Goal: Communication & Community: Ask a question

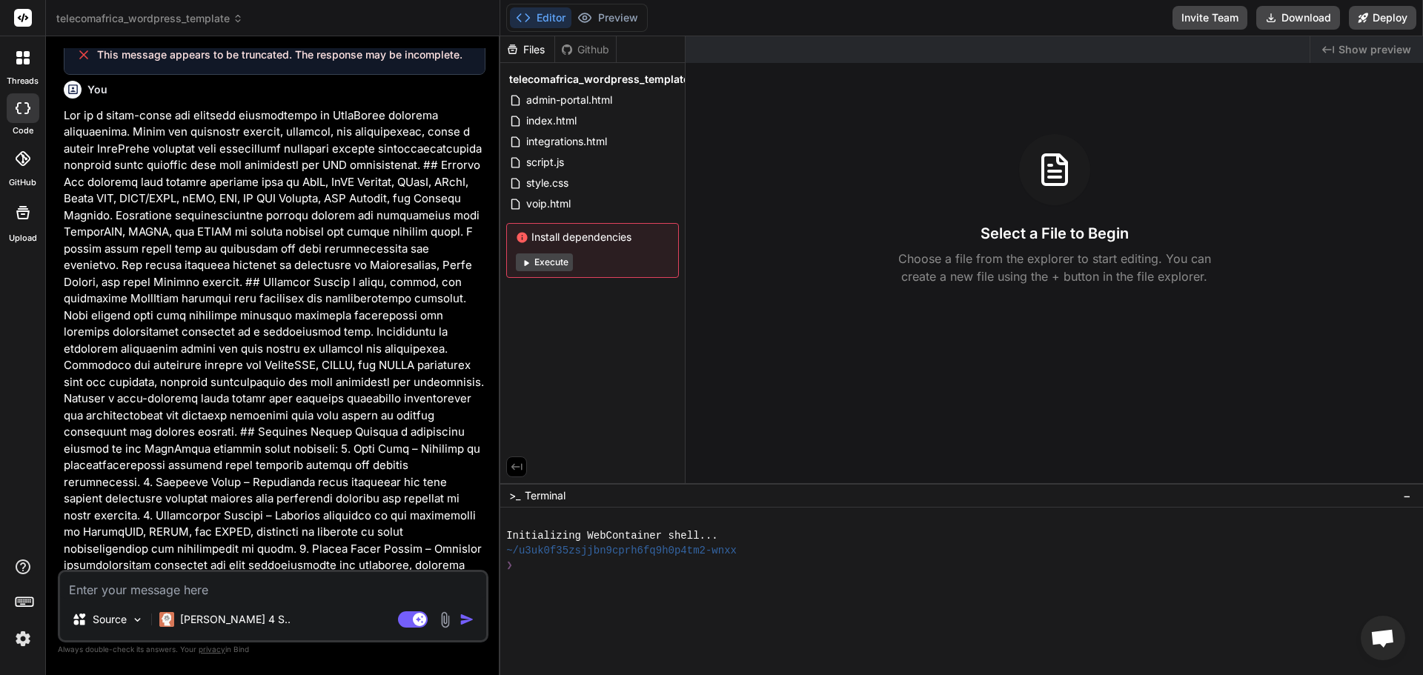
scroll to position [1632, 0]
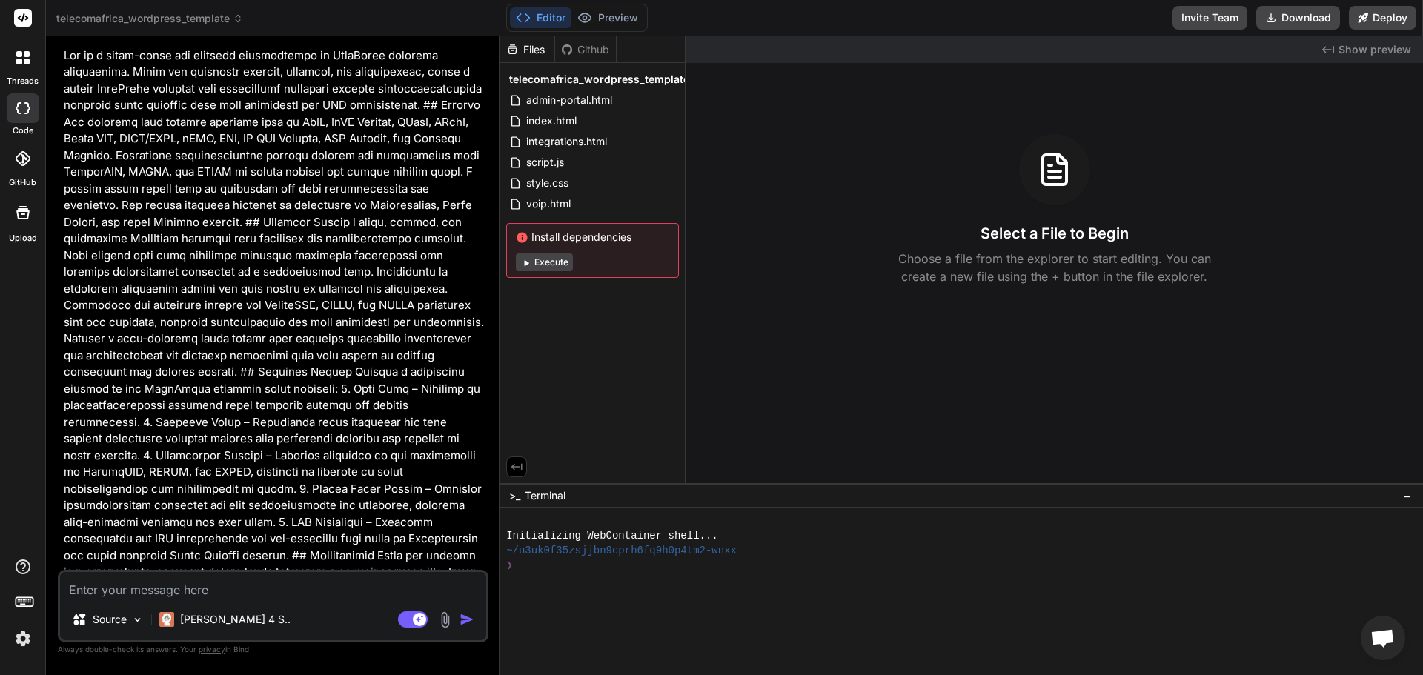
click at [26, 105] on icon at bounding box center [23, 108] width 15 height 12
click at [21, 105] on icon at bounding box center [23, 108] width 15 height 12
click at [22, 70] on div at bounding box center [22, 57] width 31 height 31
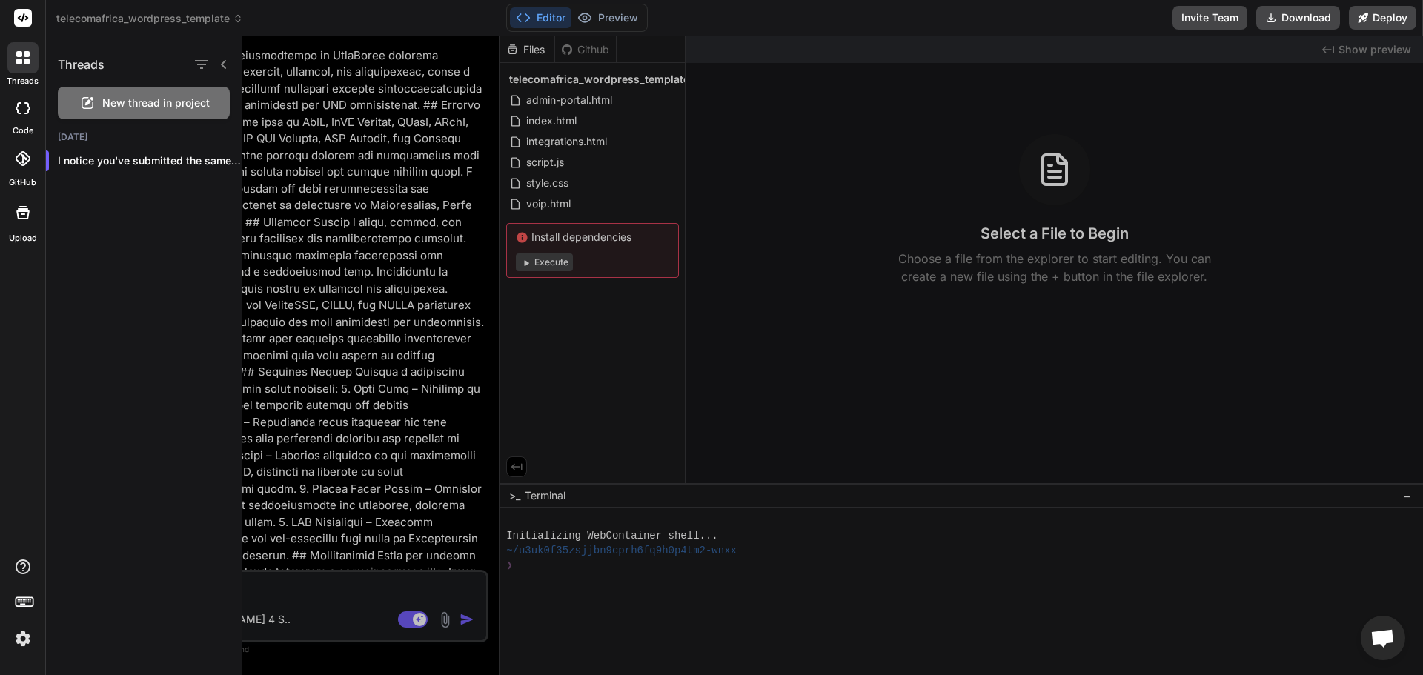
click at [154, 96] on span "New thread in project" at bounding box center [155, 103] width 107 height 15
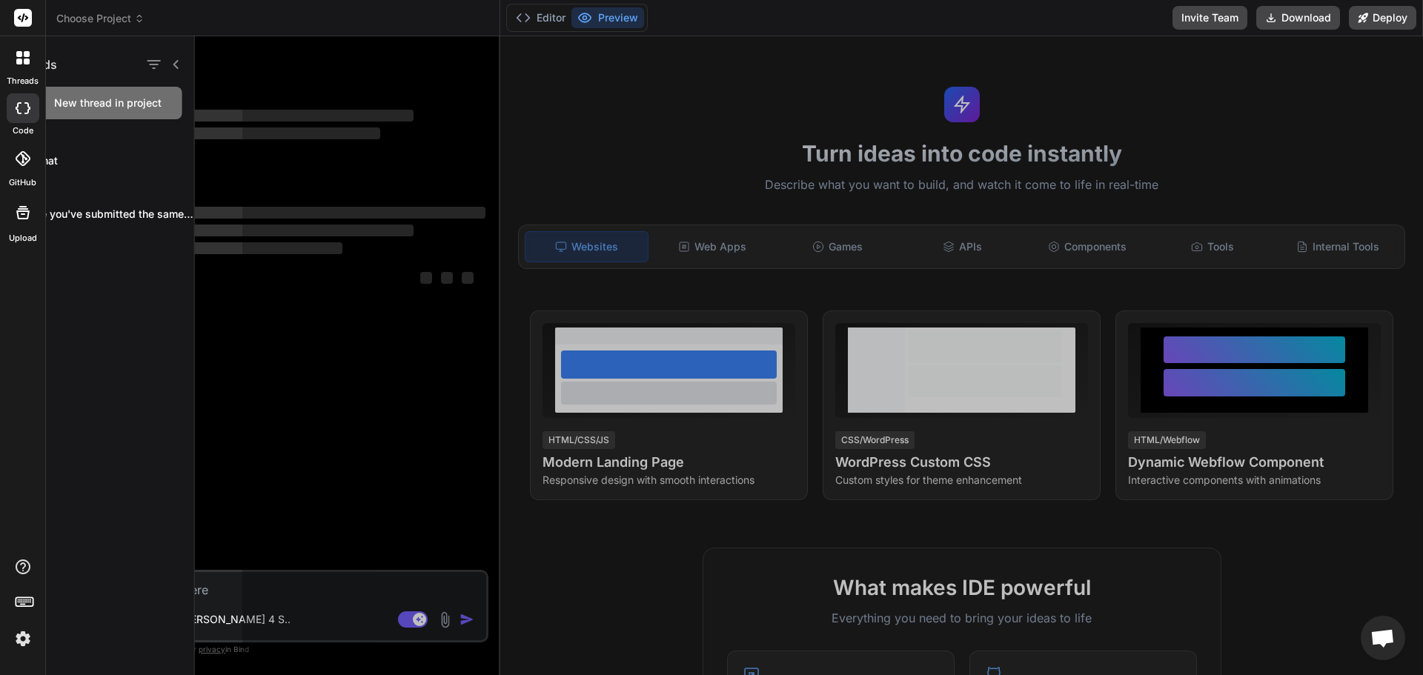
scroll to position [0, 0]
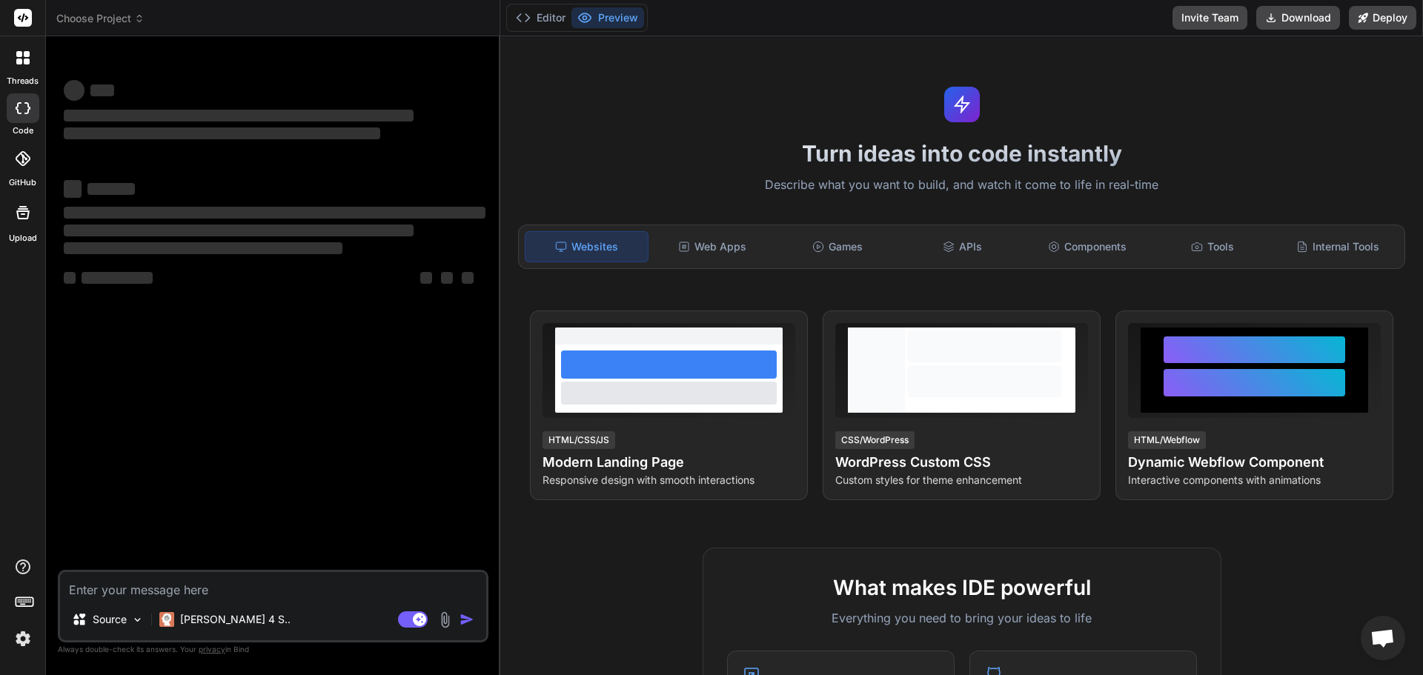
type textarea "x"
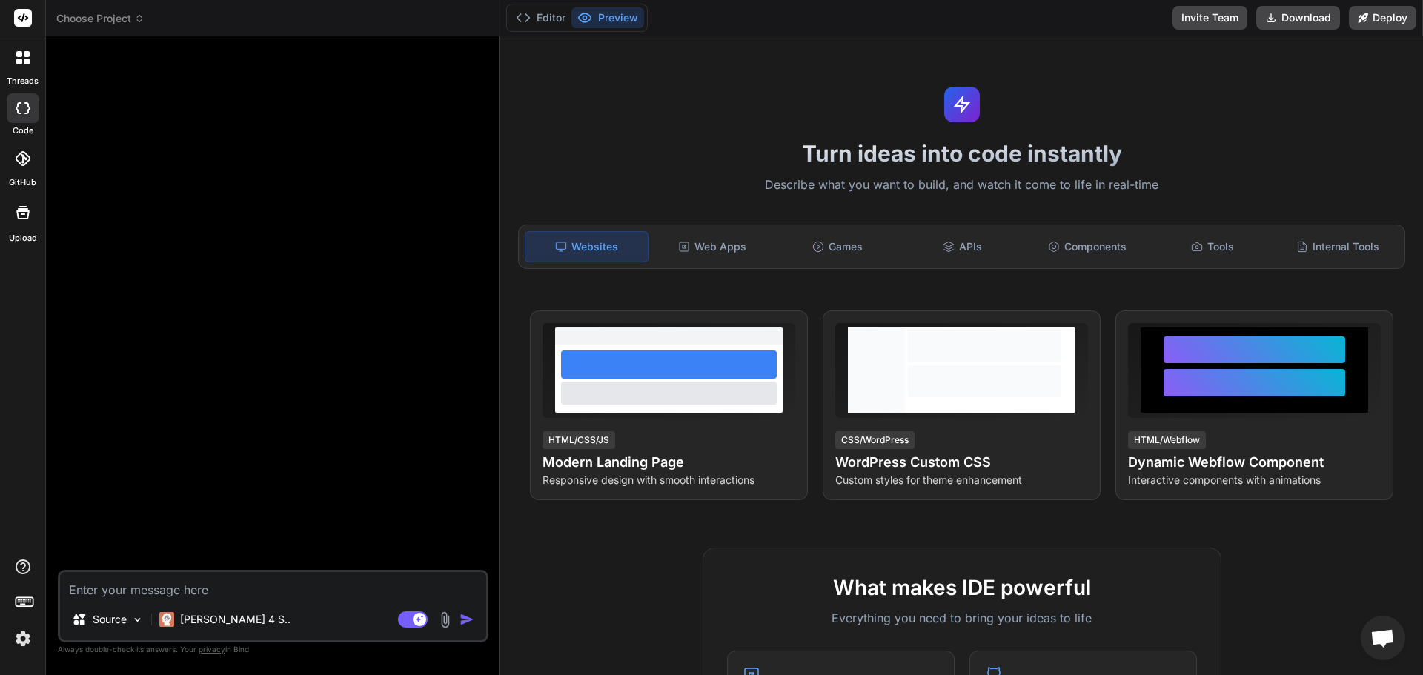
paste textarea "Act as a world-class web designer specializing in WordPress template developmen…"
type textarea "Act as a world-class web designer specializing in WordPress template developmen…"
type textarea "x"
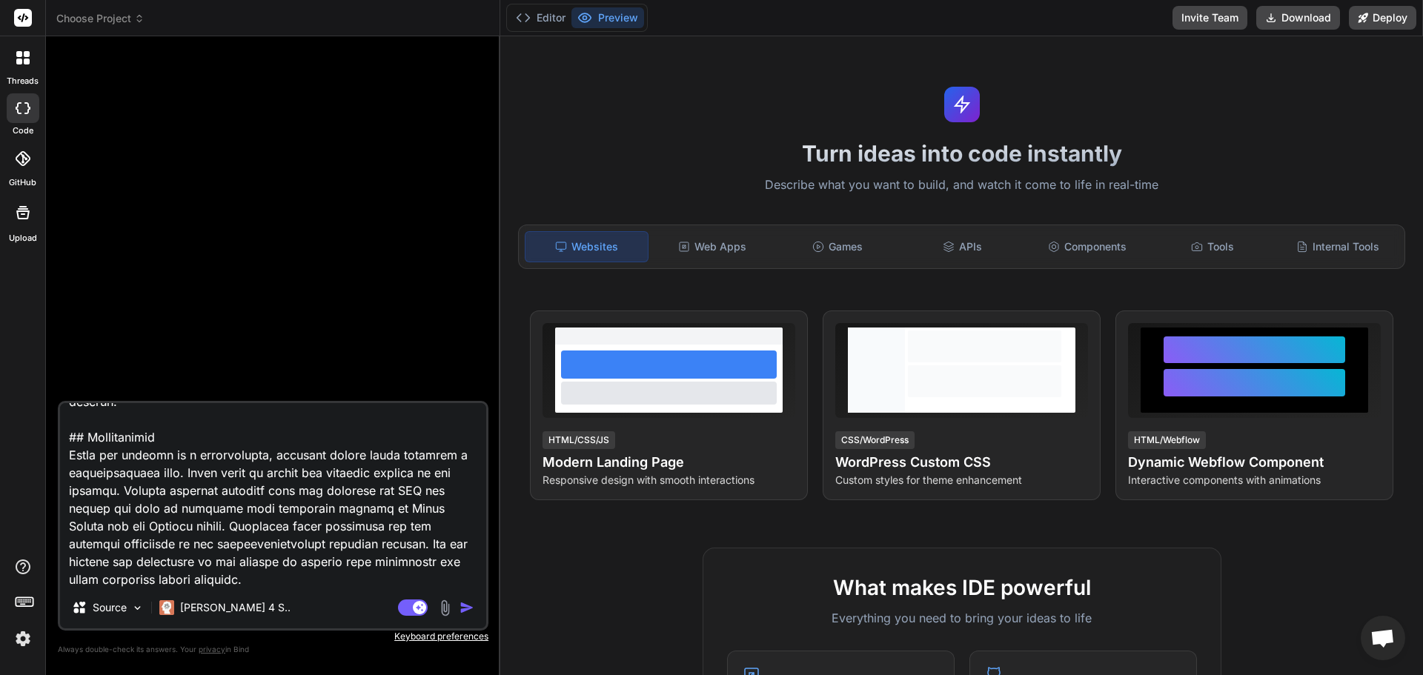
type textarea "Act as a world-class web designer specializing in WordPress template developmen…"
type textarea "x"
type textarea "Act as a world-class web designer specializing in WordPress template developmen…"
type textarea "x"
type textarea "Act as a world-class web designer specializing in WordPress template developmen…"
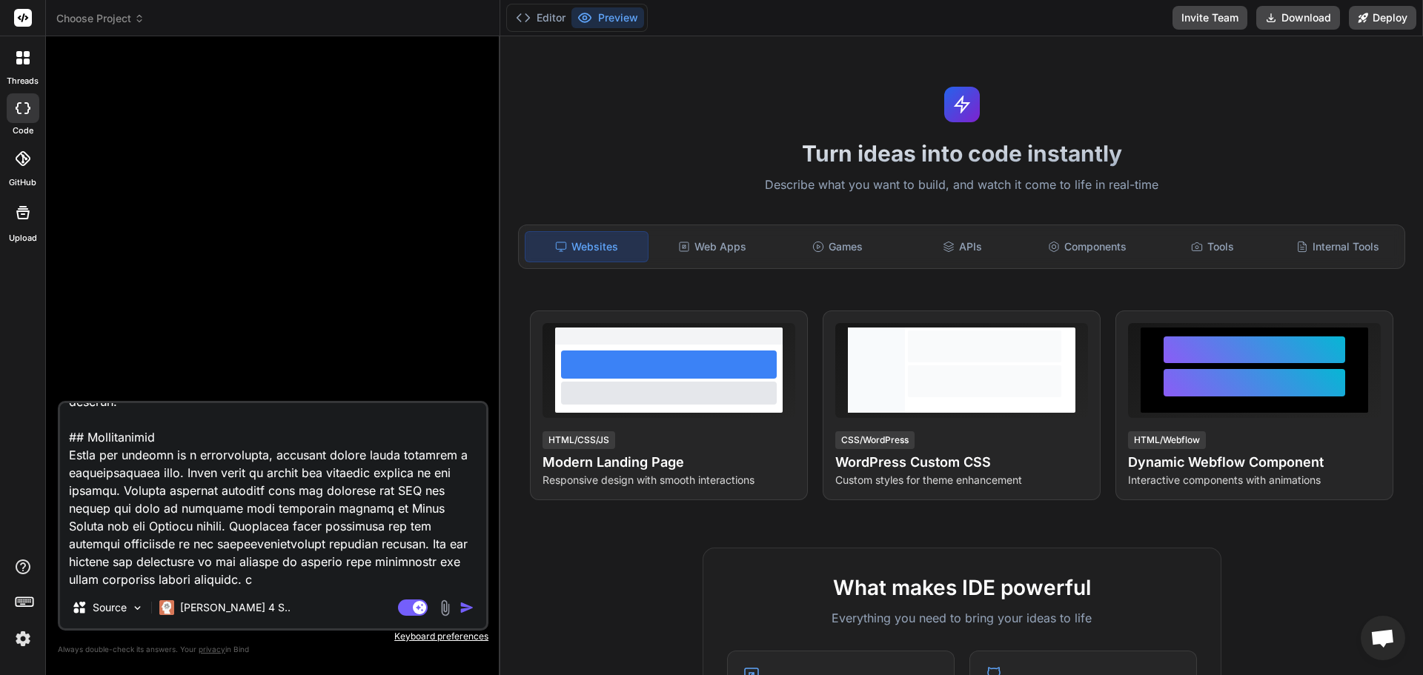
type textarea "x"
type textarea "Act as a world-class web designer specializing in WordPress template developmen…"
type textarea "x"
type textarea "Act as a world-class web designer specializing in WordPress template developmen…"
type textarea "x"
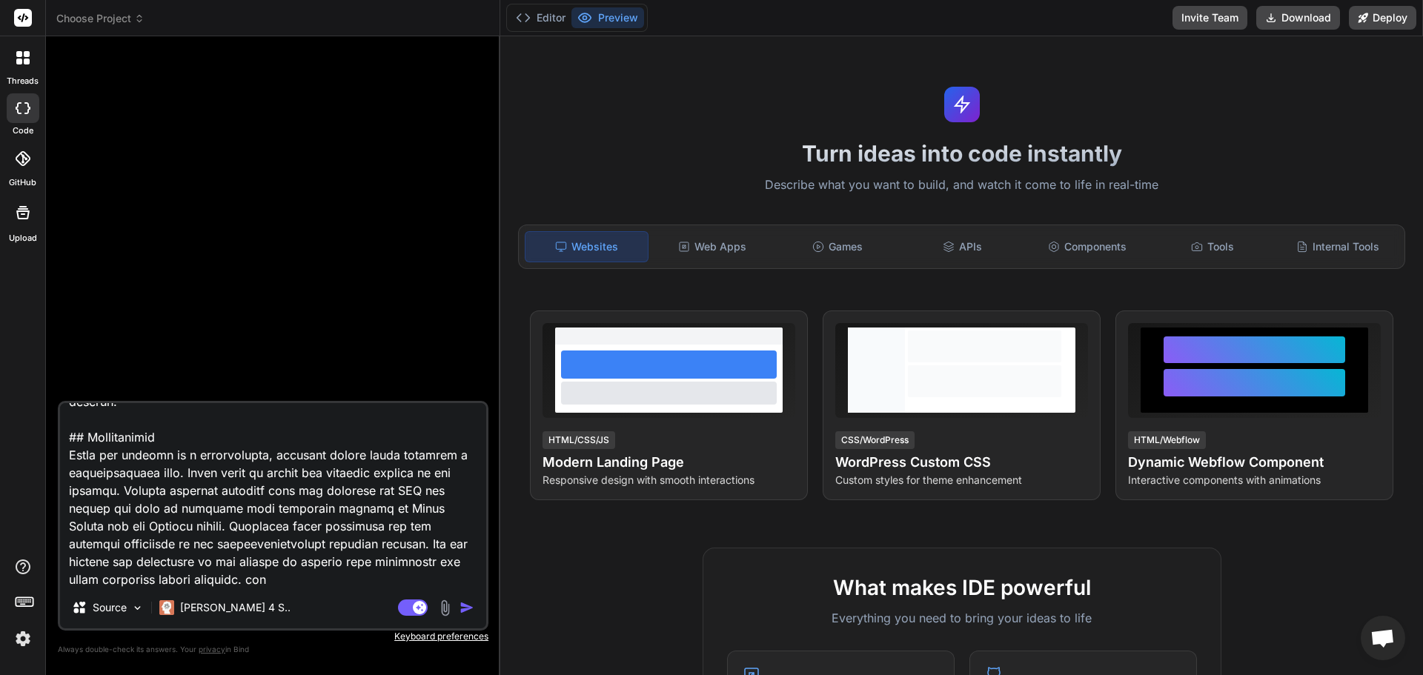
type textarea "Act as a world-class web designer specializing in WordPress template developmen…"
type textarea "x"
type textarea "Act as a world-class web designer specializing in WordPress template developmen…"
type textarea "x"
type textarea "Act as a world-class web designer specializing in WordPress template developmen…"
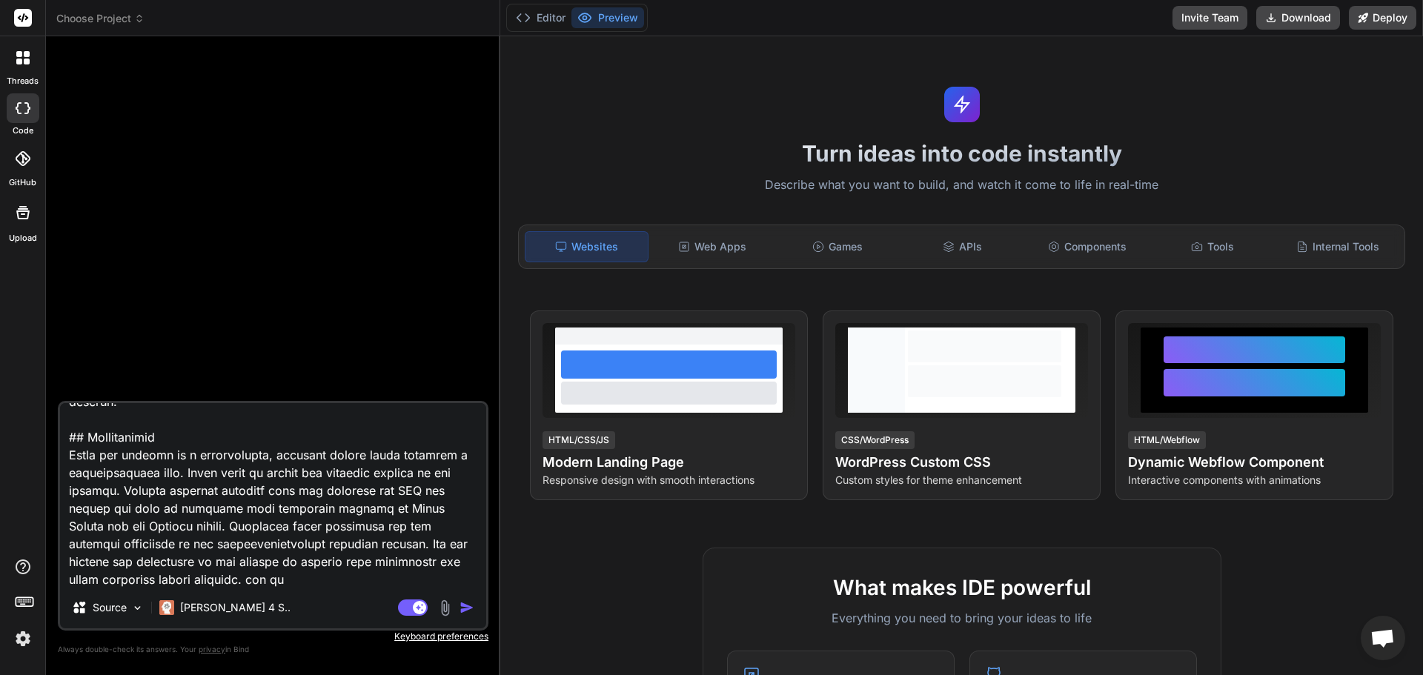
type textarea "x"
type textarea "Act as a world-class web designer specializing in WordPress template developmen…"
type textarea "x"
type textarea "Act as a world-class web designer specializing in WordPress template developmen…"
type textarea "x"
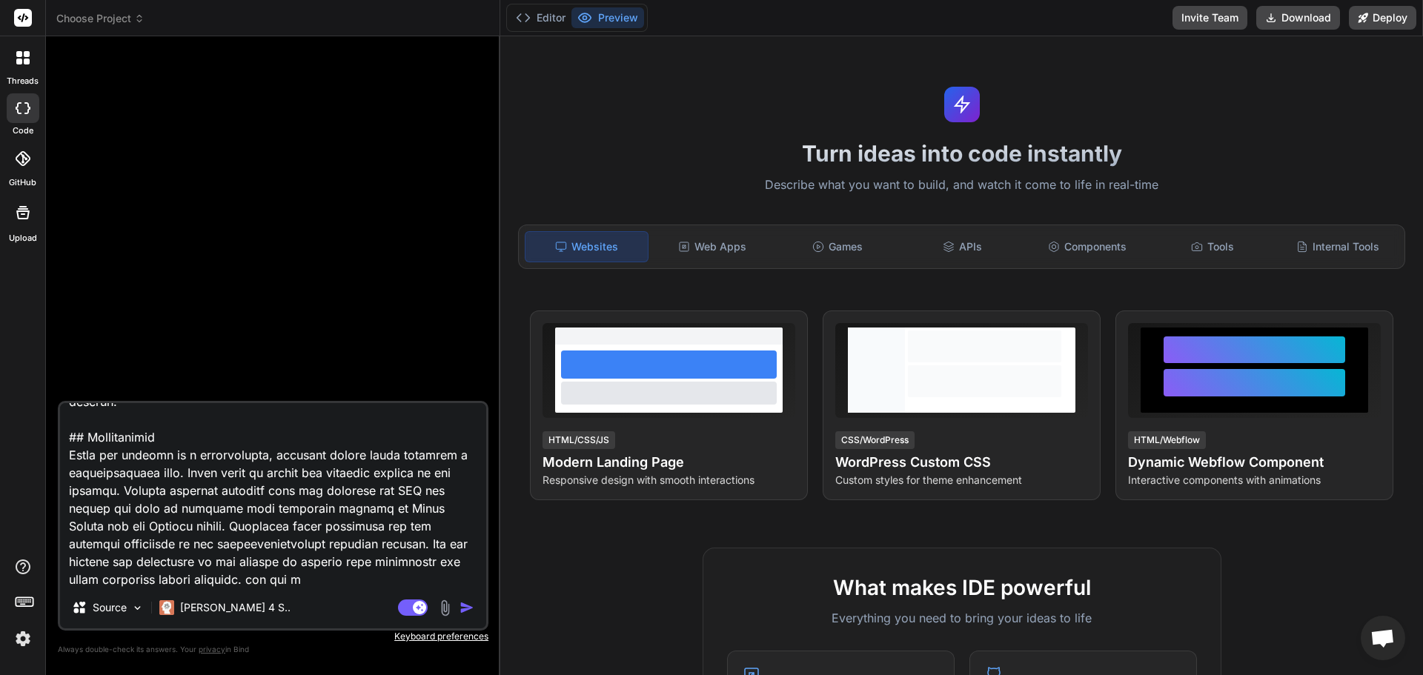
type textarea "Act as a world-class web designer specializing in WordPress template developmen…"
type textarea "x"
type textarea "Act as a world-class web designer specializing in WordPress template developmen…"
type textarea "x"
type textarea "Act as a world-class web designer specializing in WordPress template developmen…"
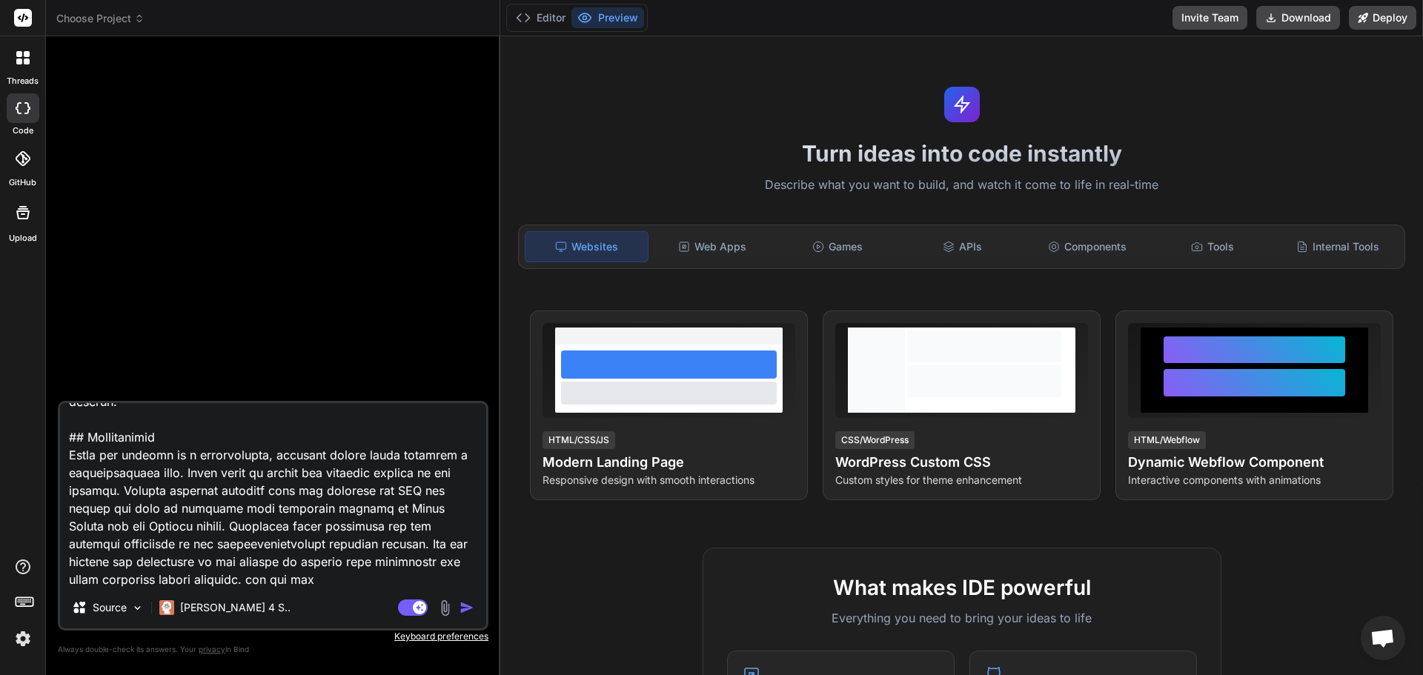
type textarea "x"
type textarea "Act as a world-class web designer specializing in WordPress template developmen…"
type textarea "x"
type textarea "Act as a world-class web designer specializing in WordPress template developmen…"
type textarea "x"
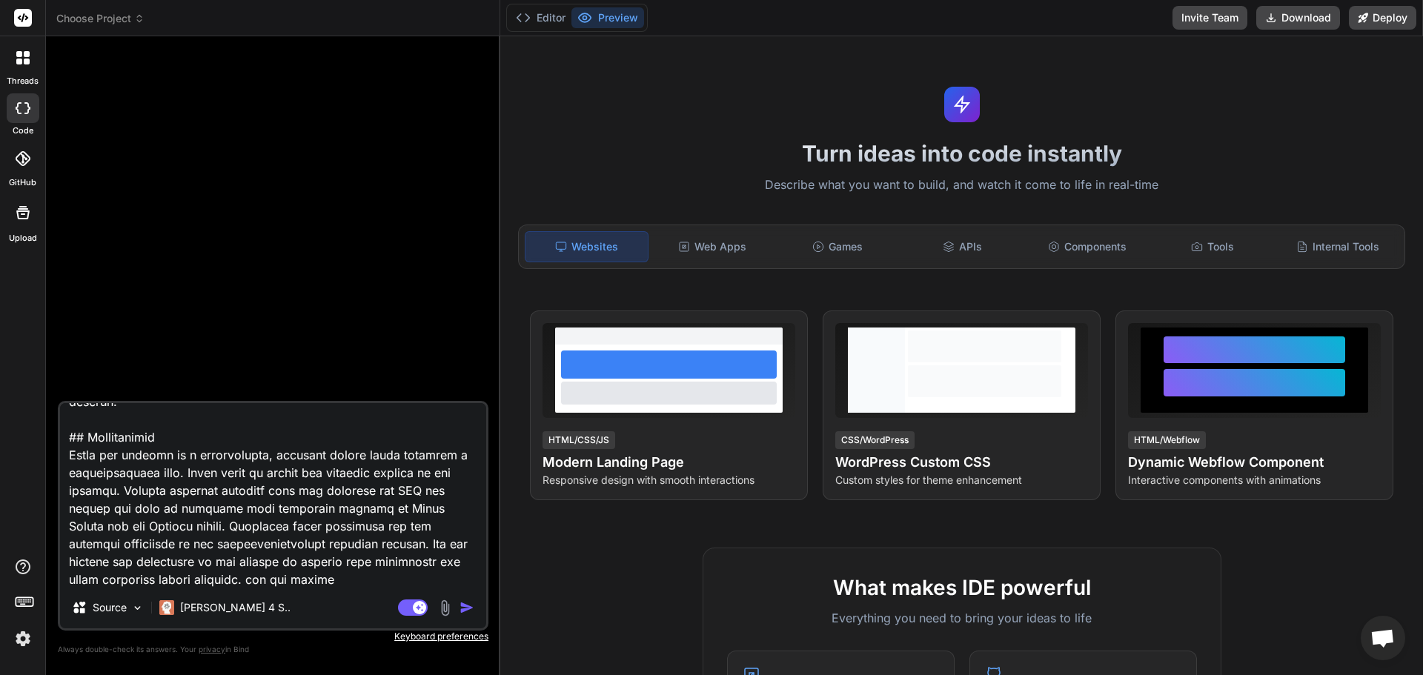
type textarea "Act as a world-class web designer specializing in WordPress template developmen…"
type textarea "x"
type textarea "Act as a world-class web designer specializing in WordPress template developmen…"
type textarea "x"
type textarea "Act as a world-class web designer specializing in WordPress template developmen…"
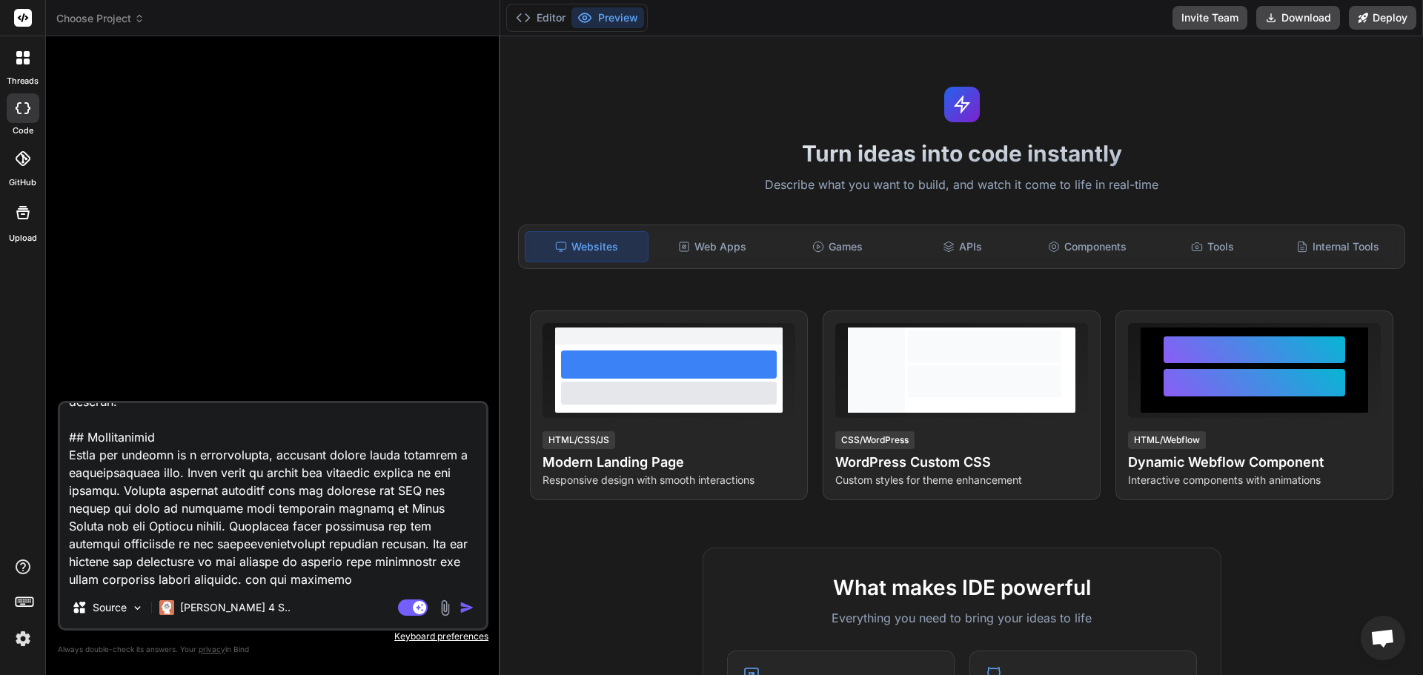
type textarea "x"
type textarea "Act as a world-class web designer specializing in WordPress template developmen…"
type textarea "x"
type textarea "Act as a world-class web designer specializing in WordPress template developmen…"
type textarea "x"
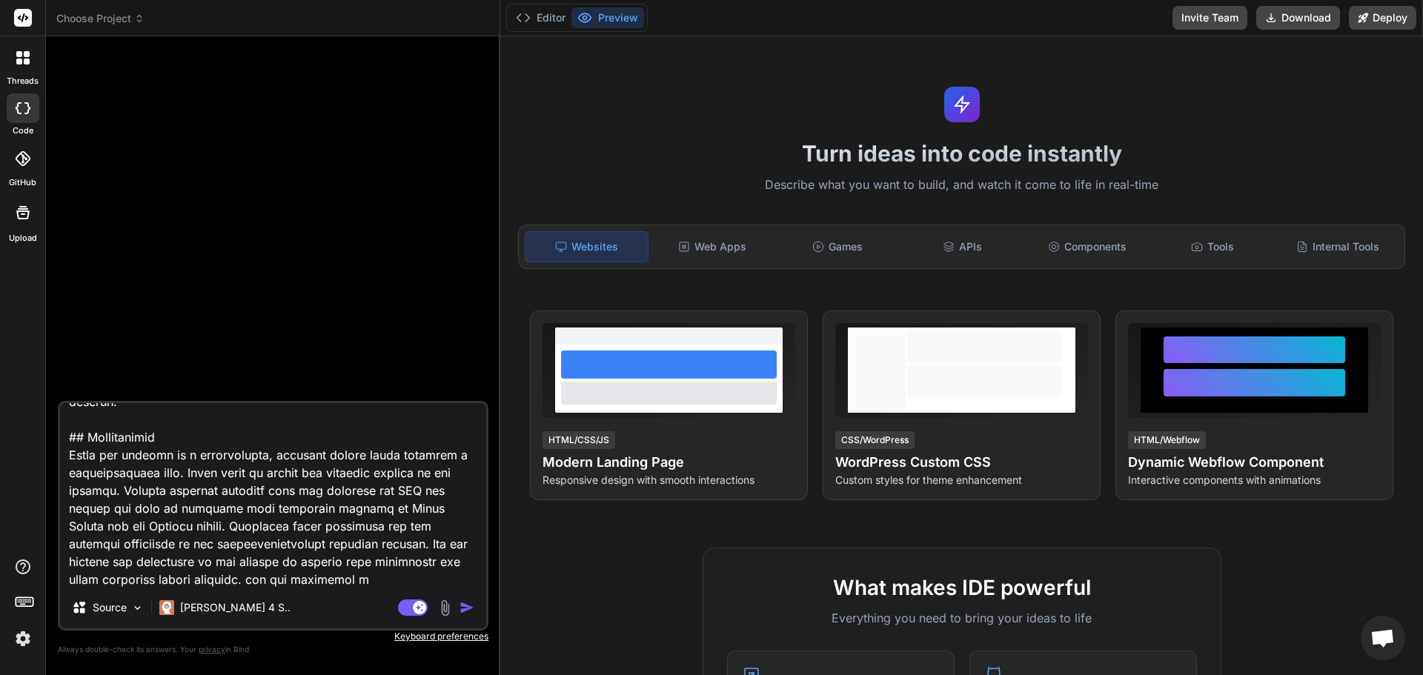
type textarea "Act as a world-class web designer specializing in WordPress template developmen…"
type textarea "x"
type textarea "Act as a world-class web designer specializing in WordPress template developmen…"
type textarea "x"
type textarea "Act as a world-class web designer specializing in WordPress template developmen…"
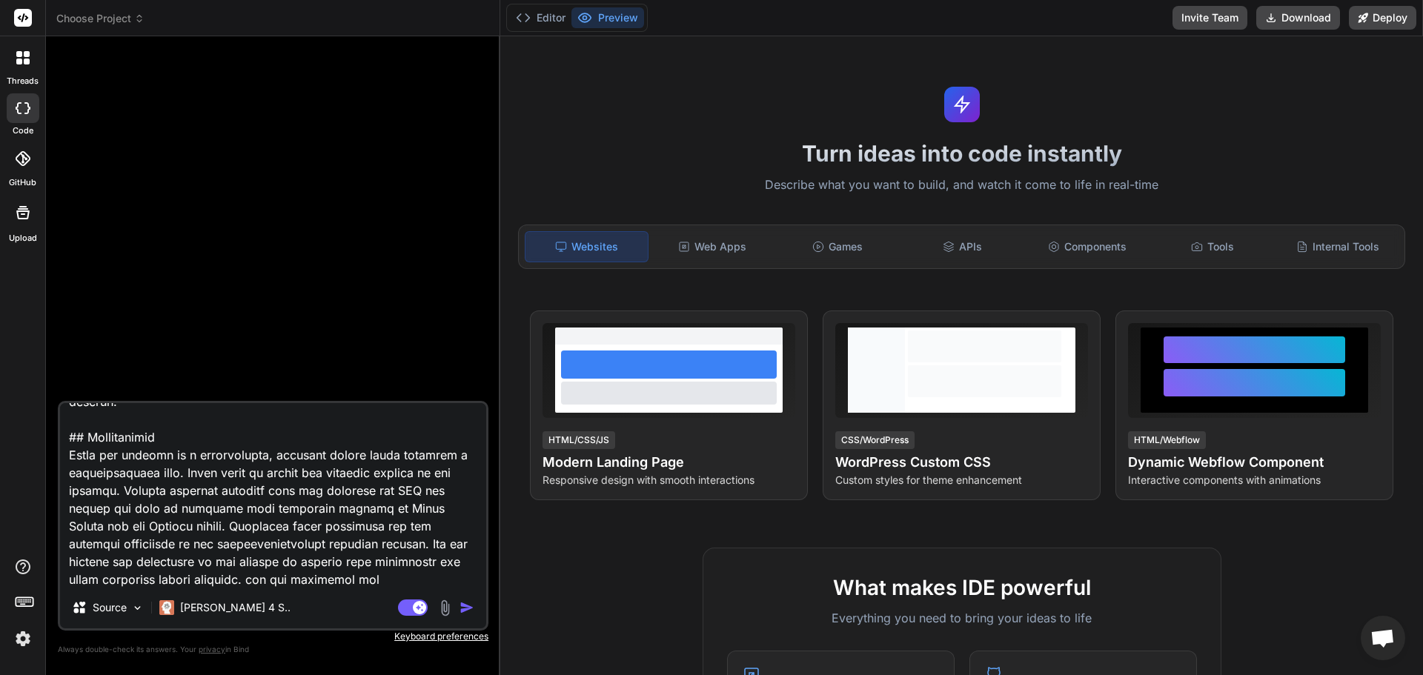
type textarea "x"
type textarea "Act as a world-class web designer specializing in WordPress template developmen…"
type textarea "x"
type textarea "Act as a world-class web designer specializing in WordPress template developmen…"
type textarea "x"
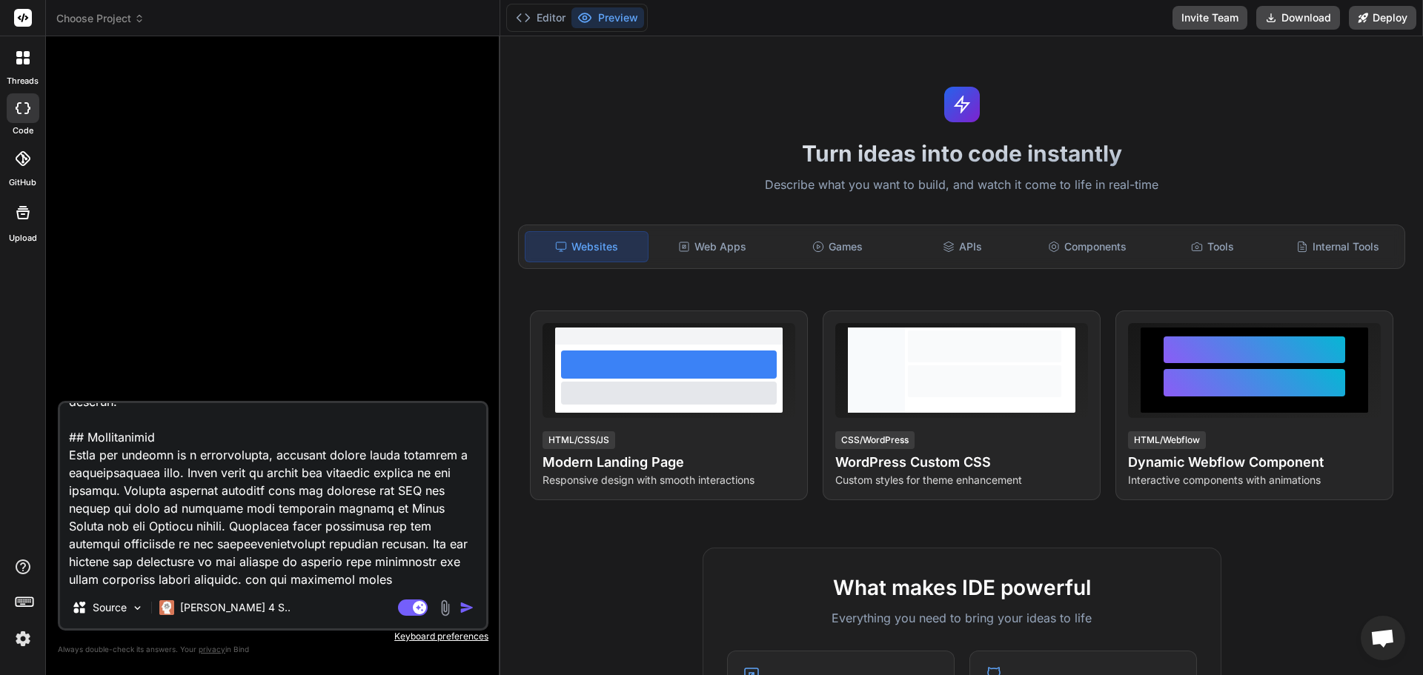
type textarea "Act as a world-class web designer specializing in WordPress template developmen…"
type textarea "x"
type textarea "Act as a world-class web designer specializing in WordPress template developmen…"
type textarea "x"
type textarea "Act as a world-class web designer specializing in WordPress template developmen…"
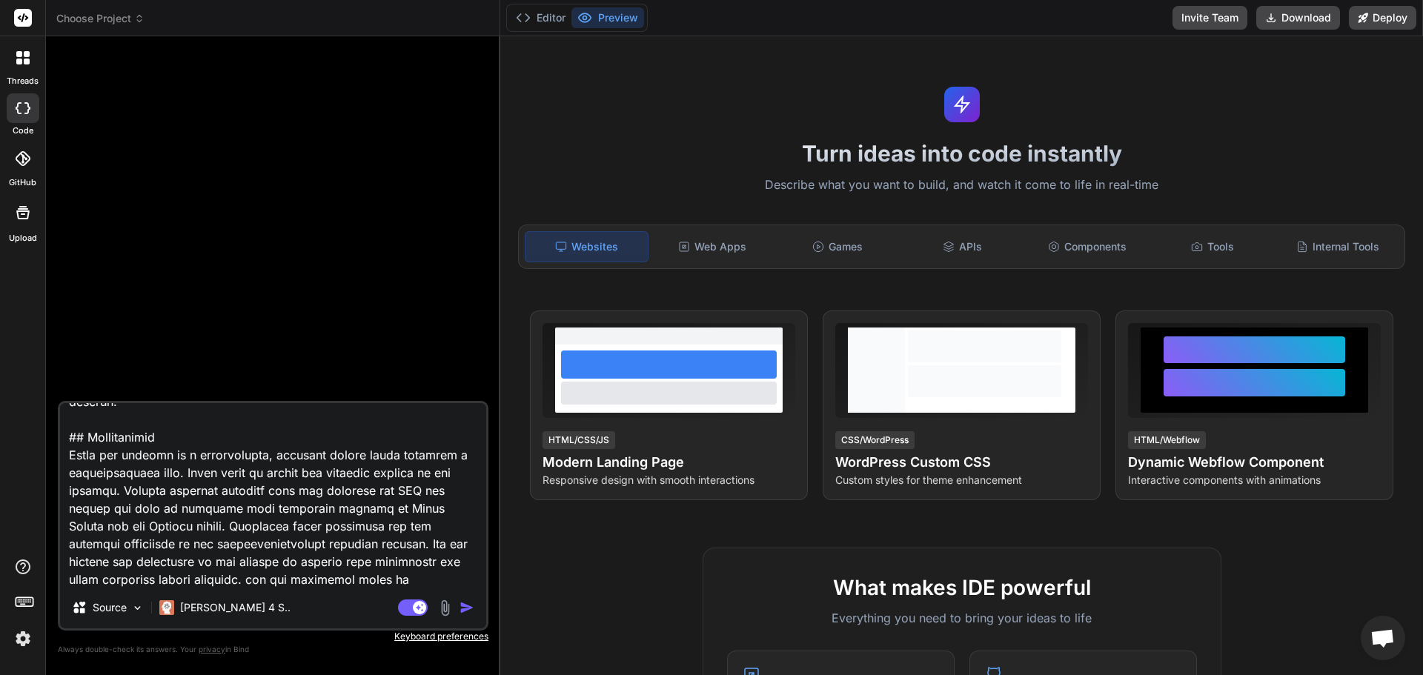
type textarea "x"
type textarea "Act as a world-class web designer specializing in WordPress template developmen…"
type textarea "x"
type textarea "Act as a world-class web designer specializing in WordPress template developmen…"
type textarea "x"
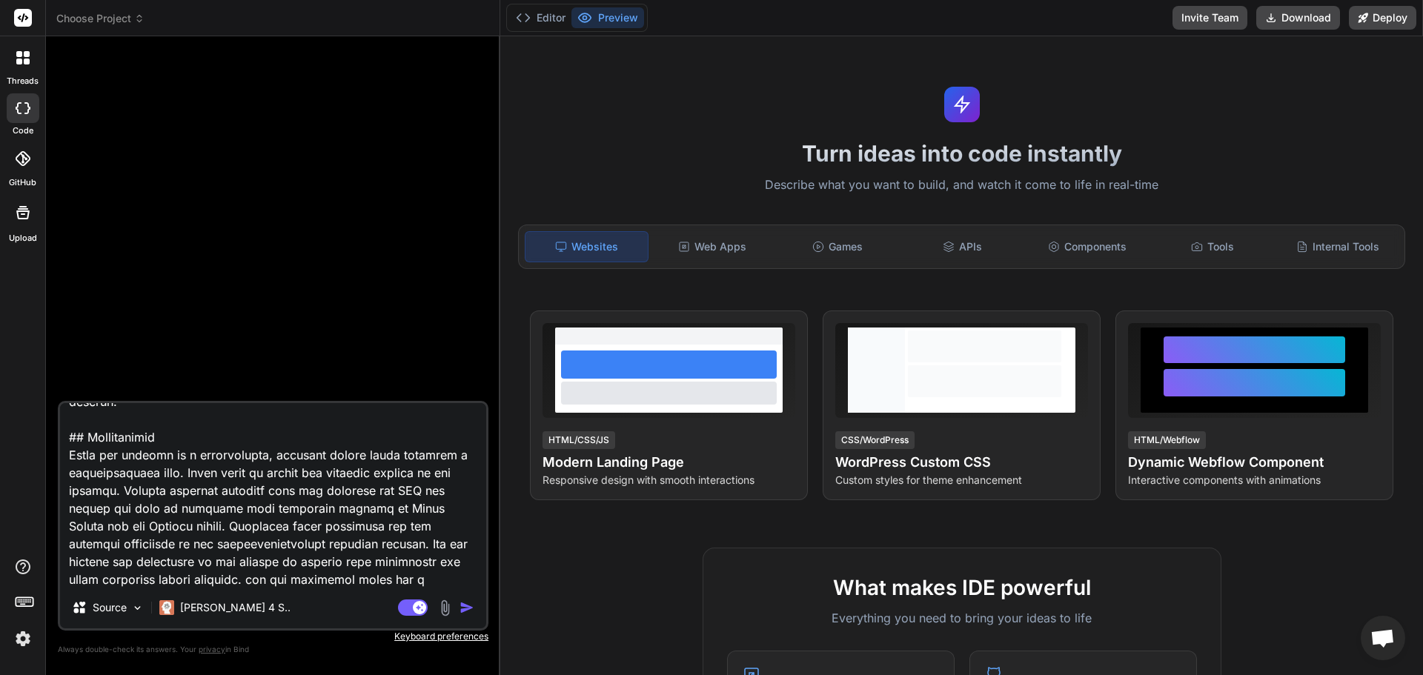
type textarea "Act as a world-class web designer specializing in WordPress template developmen…"
type textarea "x"
type textarea "Act as a world-class web designer specializing in WordPress template developmen…"
type textarea "x"
type textarea "Act as a world-class web designer specializing in WordPress template developmen…"
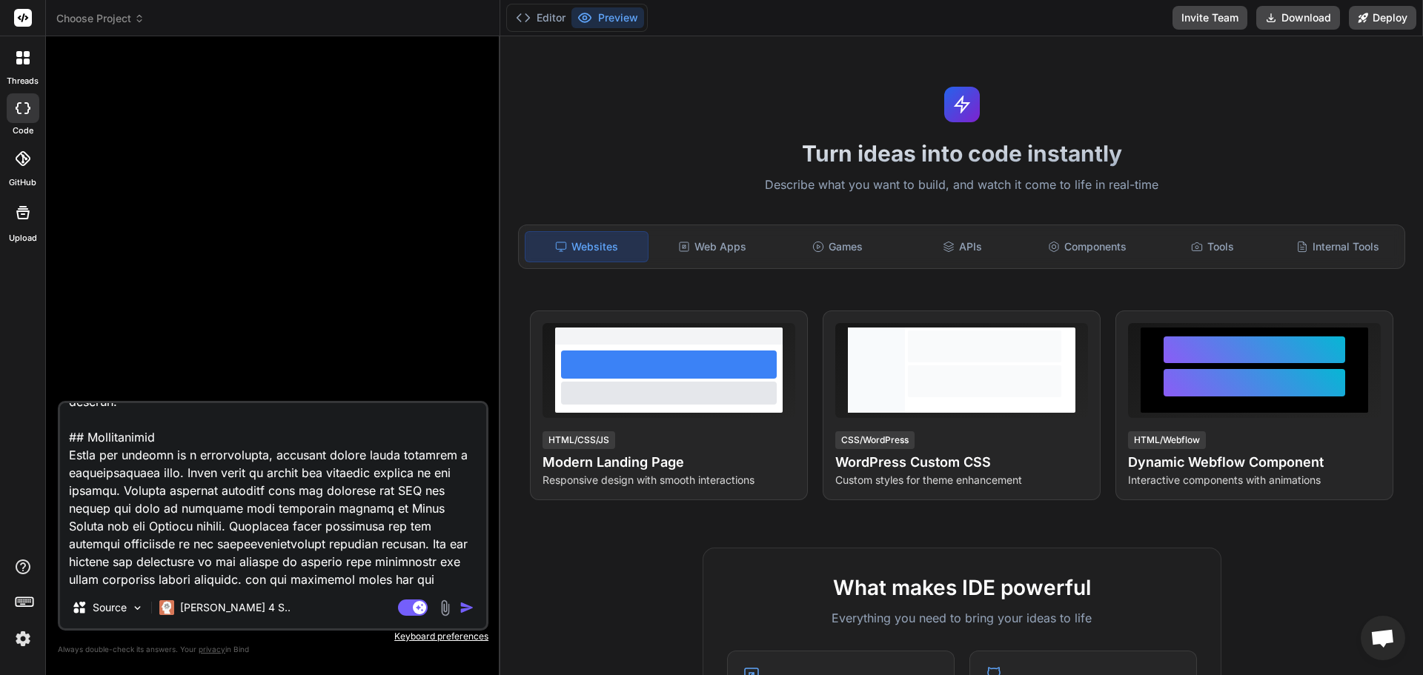
type textarea "x"
type textarea "Act as a world-class web designer specializing in WordPress template developmen…"
type textarea "x"
type textarea "Act as a world-class web designer specializing in WordPress template developmen…"
type textarea "x"
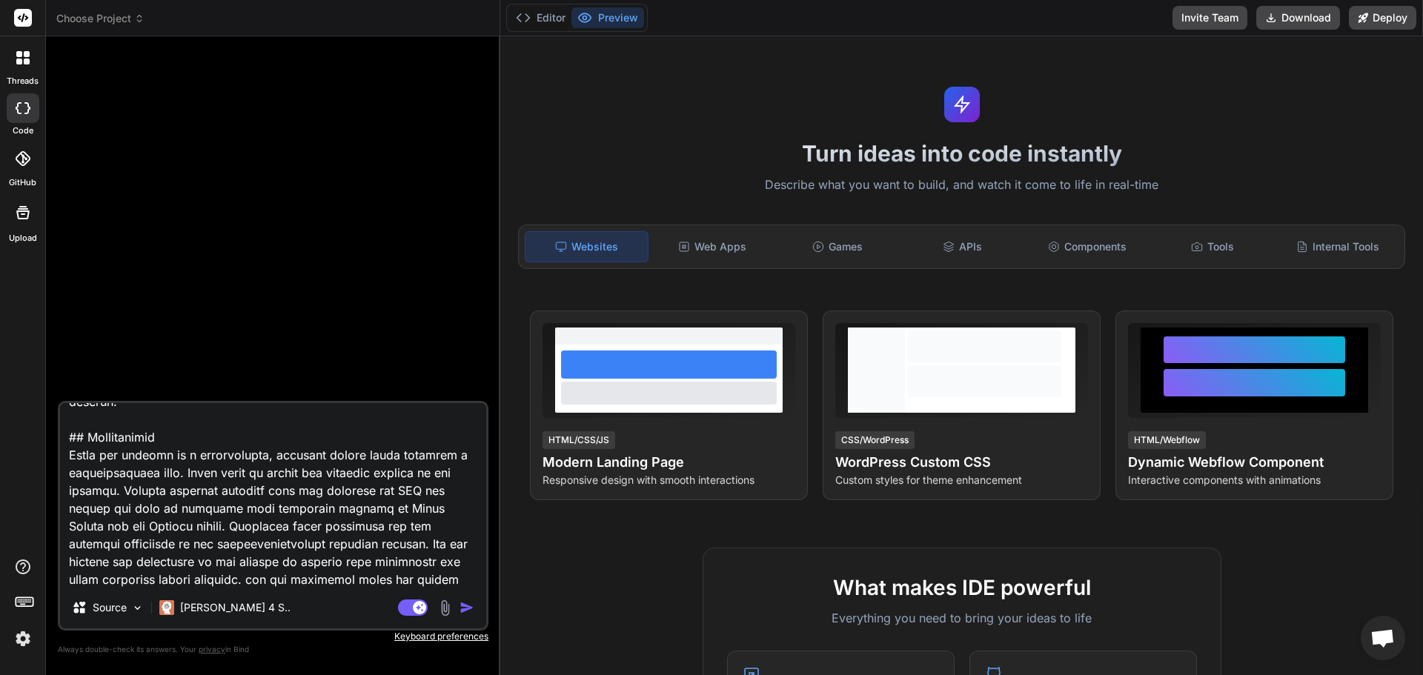
type textarea "Act as a world-class web designer specializing in WordPress template developmen…"
type textarea "x"
type textarea "Act as a world-class web designer specializing in WordPress template developmen…"
type textarea "x"
type textarea "Act as a world-class web designer specializing in WordPress template developmen…"
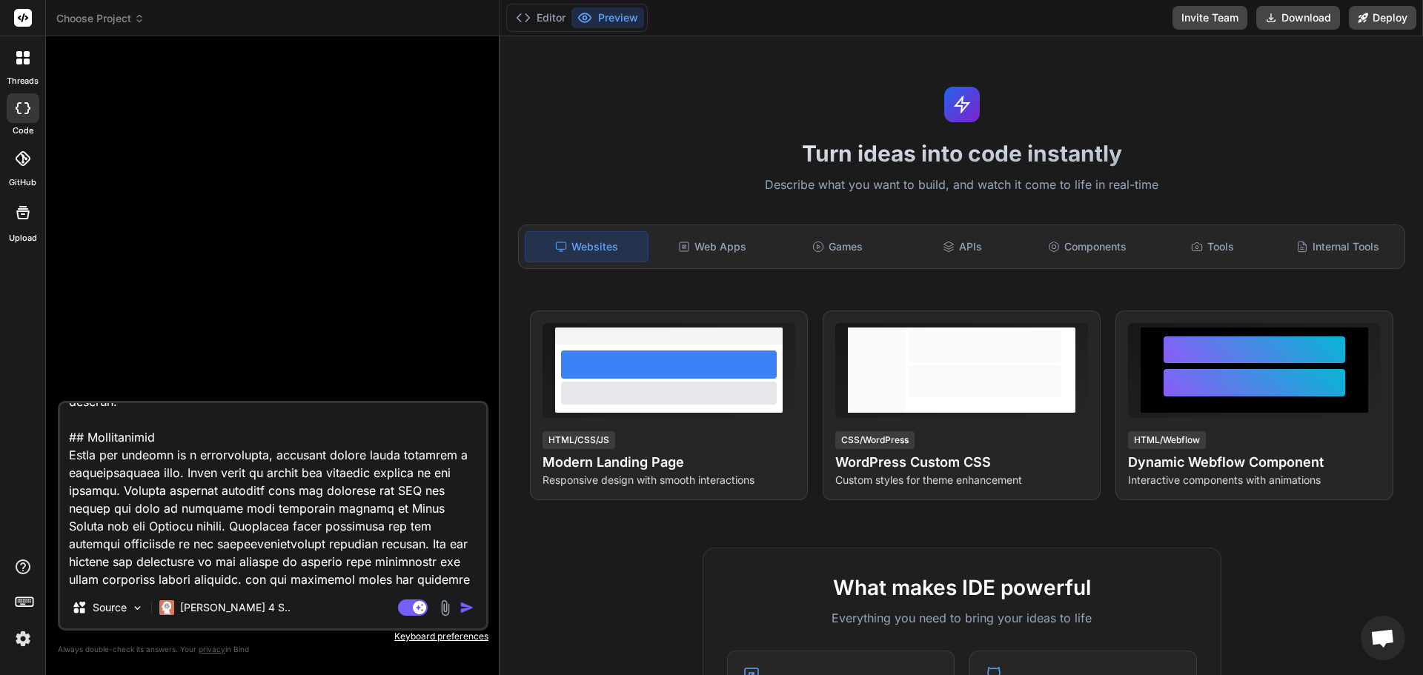
type textarea "x"
click at [389, 585] on textarea at bounding box center [273, 495] width 426 height 184
click at [397, 577] on textarea at bounding box center [273, 495] width 426 height 184
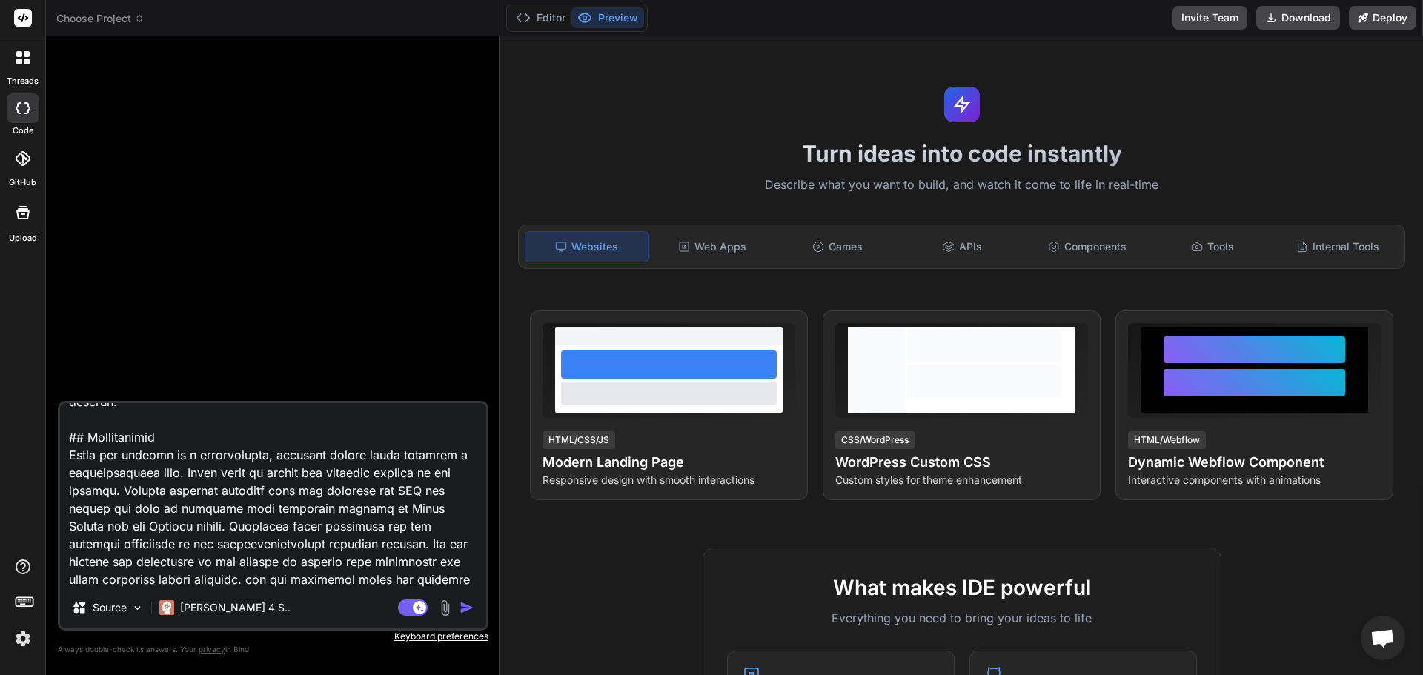
click at [397, 577] on textarea at bounding box center [273, 495] width 426 height 184
paste textarea "#198CFF"
type textarea "Act as a world-class web designer specializing in WordPress template developmen…"
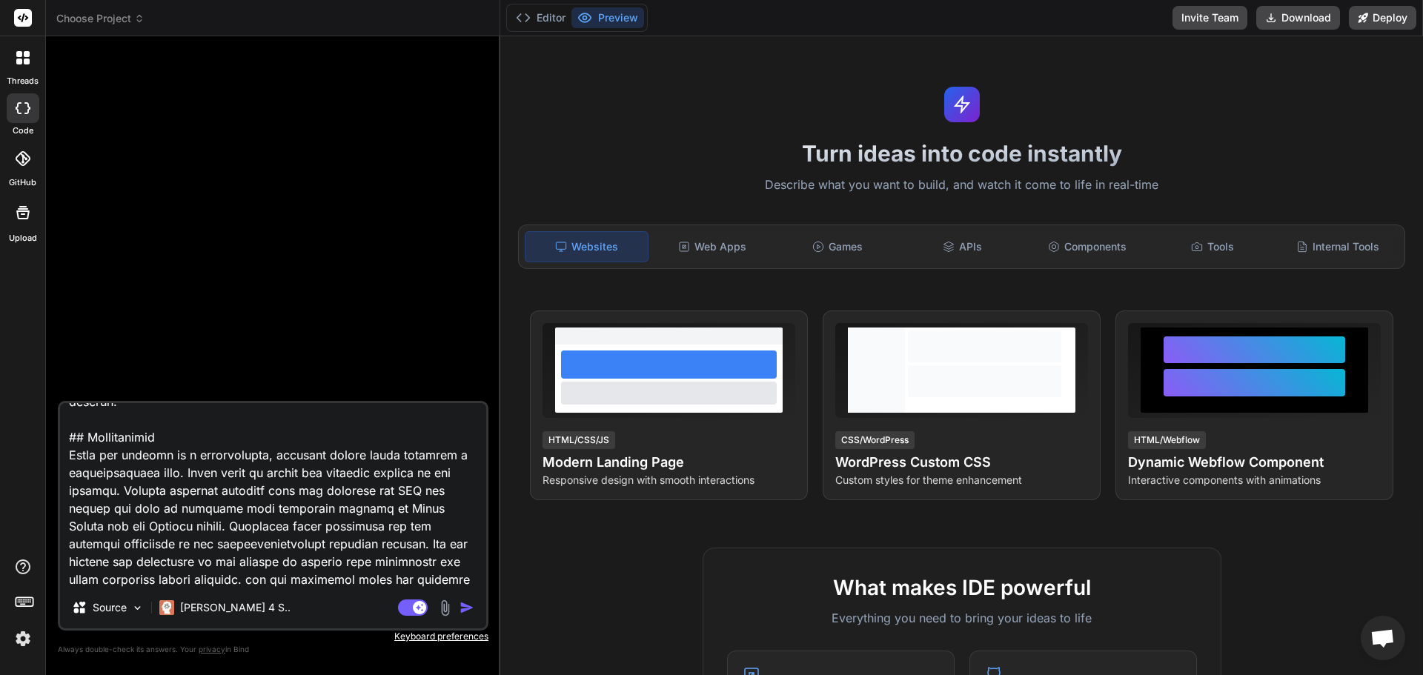
type textarea "x"
type textarea "Act as a world-class web designer specializing in WordPress template developmen…"
type textarea "x"
type textarea "Act as a world-class web designer specializing in WordPress template developmen…"
type textarea "x"
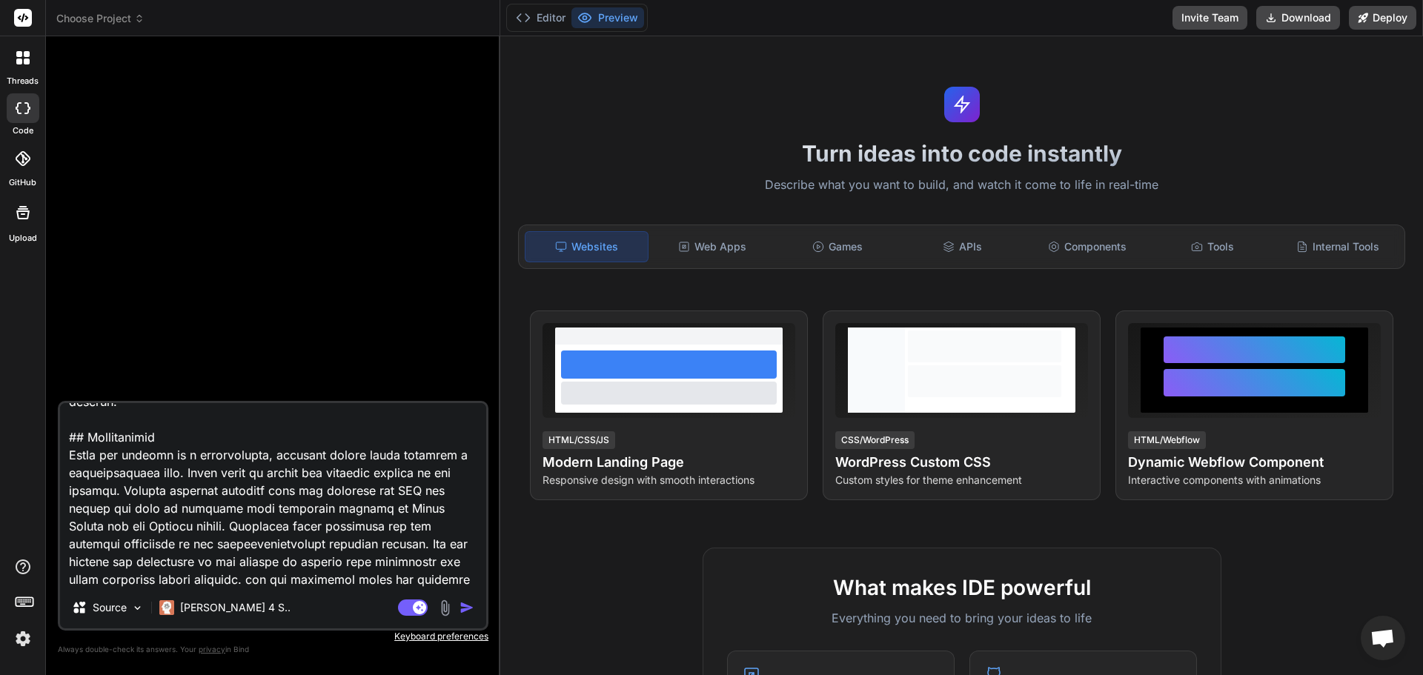
type textarea "Act as a world-class web designer specializing in WordPress template developmen…"
type textarea "x"
type textarea "Act as a world-class web designer specializing in WordPress template developmen…"
type textarea "x"
type textarea "Act as a world-class web designer specializing in WordPress template developmen…"
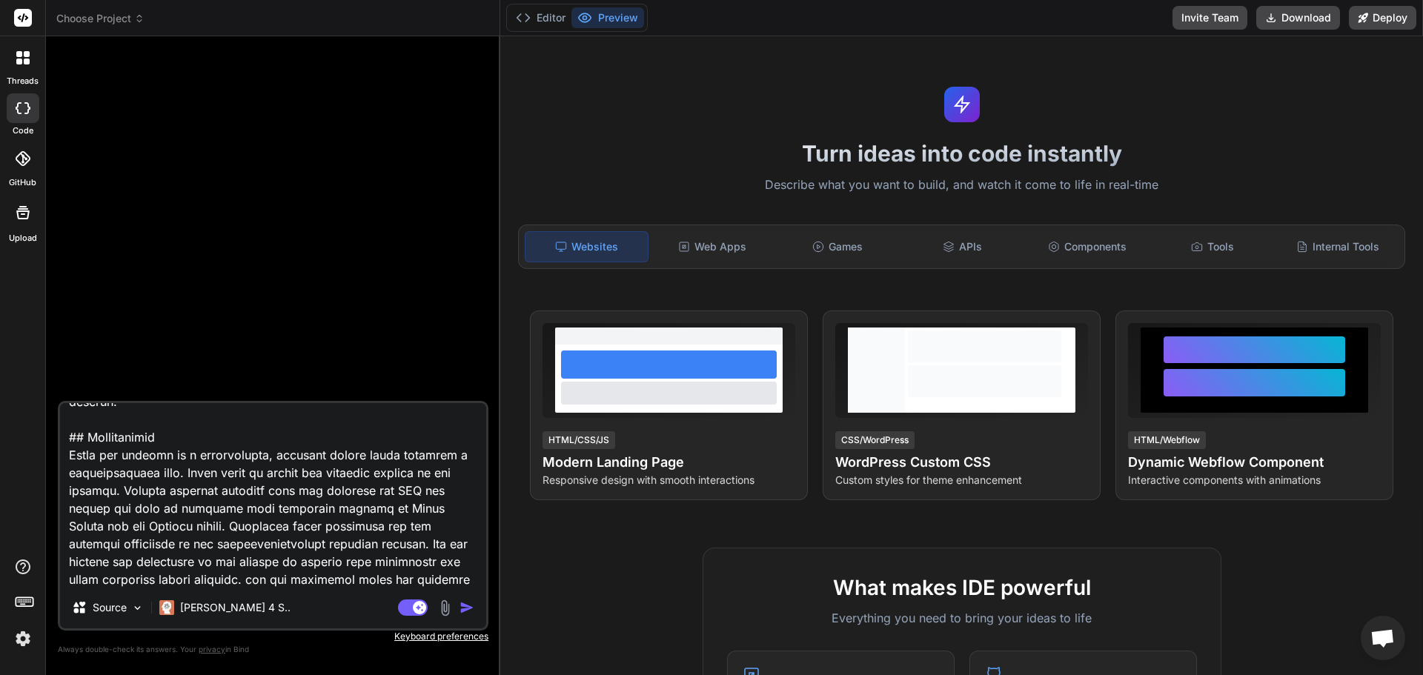
type textarea "x"
type textarea "Act as a world-class web designer specializing in WordPress template developmen…"
type textarea "x"
type textarea "Act as a world-class web designer specializing in WordPress template developmen…"
type textarea "x"
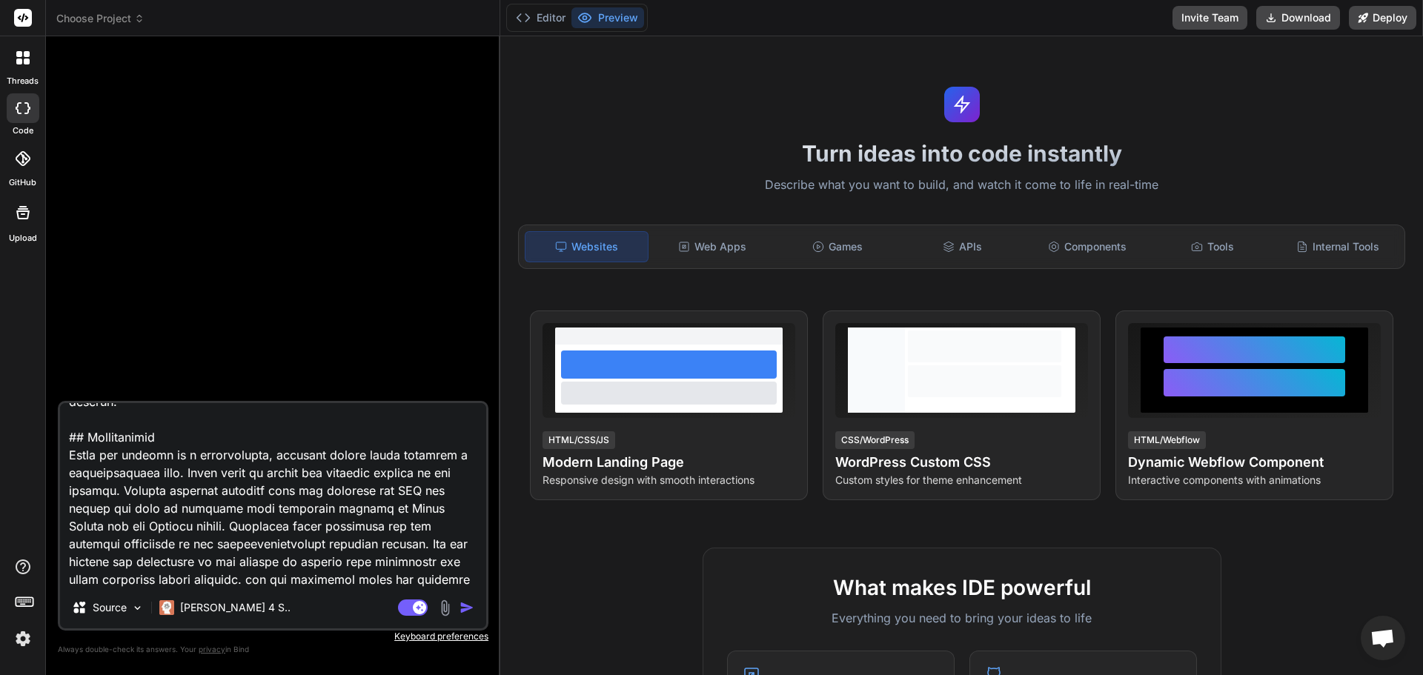
type textarea "Act as a world-class web designer specializing in WordPress template developmen…"
type textarea "x"
type textarea "Act as a world-class web designer specializing in WordPress template developmen…"
type textarea "x"
type textarea "Act as a world-class web designer specializing in WordPress template developmen…"
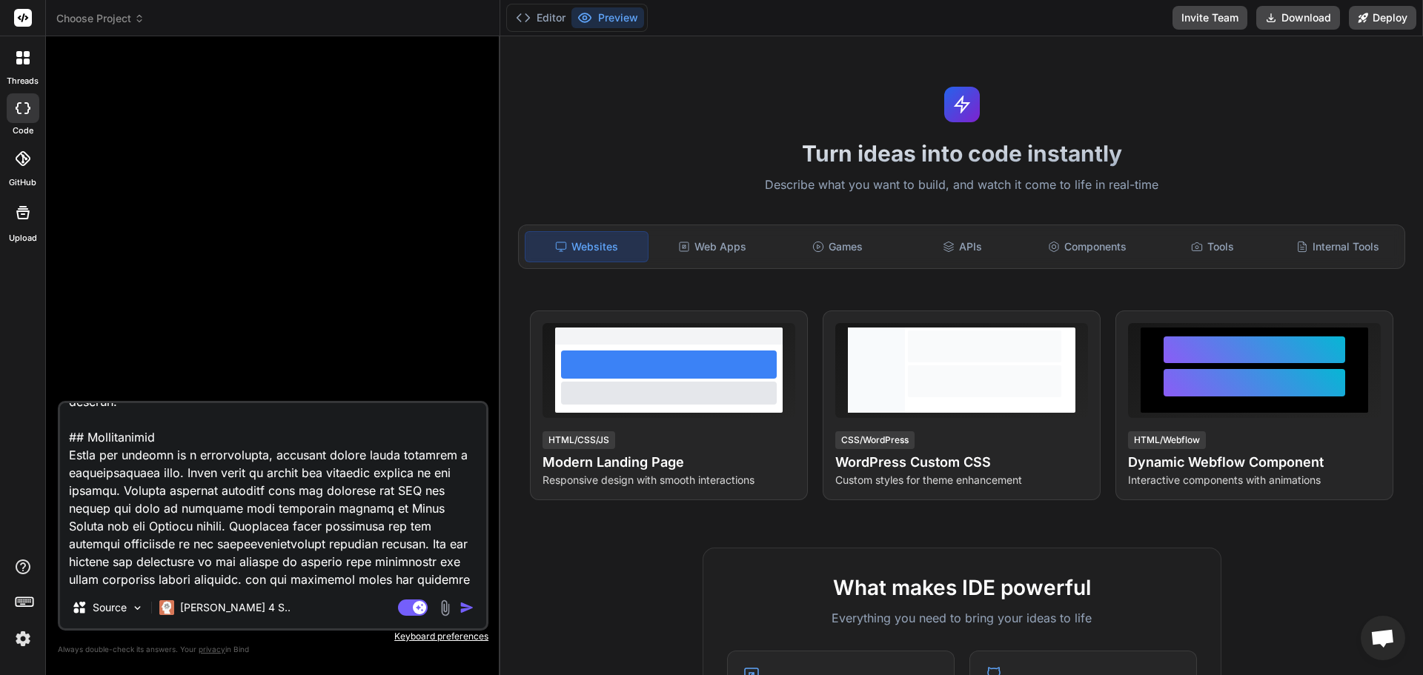
type textarea "x"
type textarea "Act as a world-class web designer specializing in WordPress template developmen…"
type textarea "x"
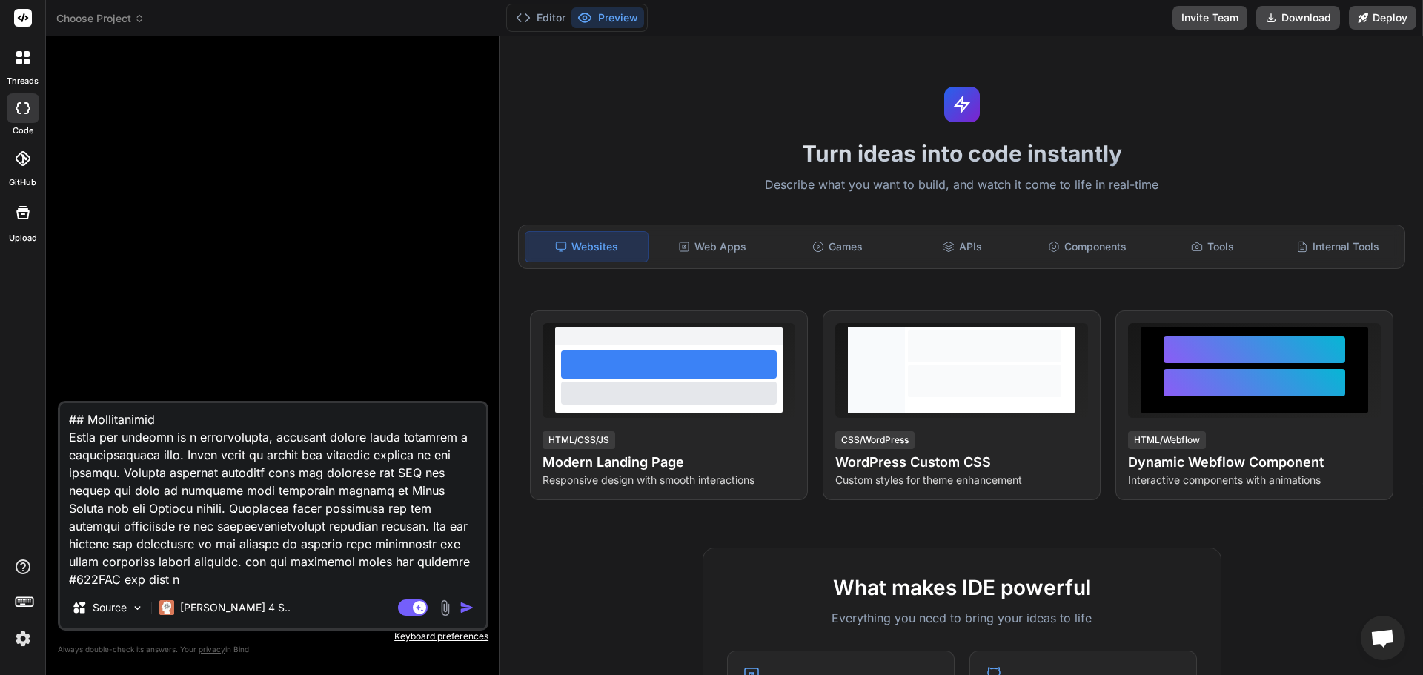
type textarea "Act as a world-class web designer specializing in WordPress template developmen…"
type textarea "x"
type textarea "Act as a world-class web designer specializing in WordPress template developmen…"
type textarea "x"
type textarea "Act as a world-class web designer specializing in WordPress template developmen…"
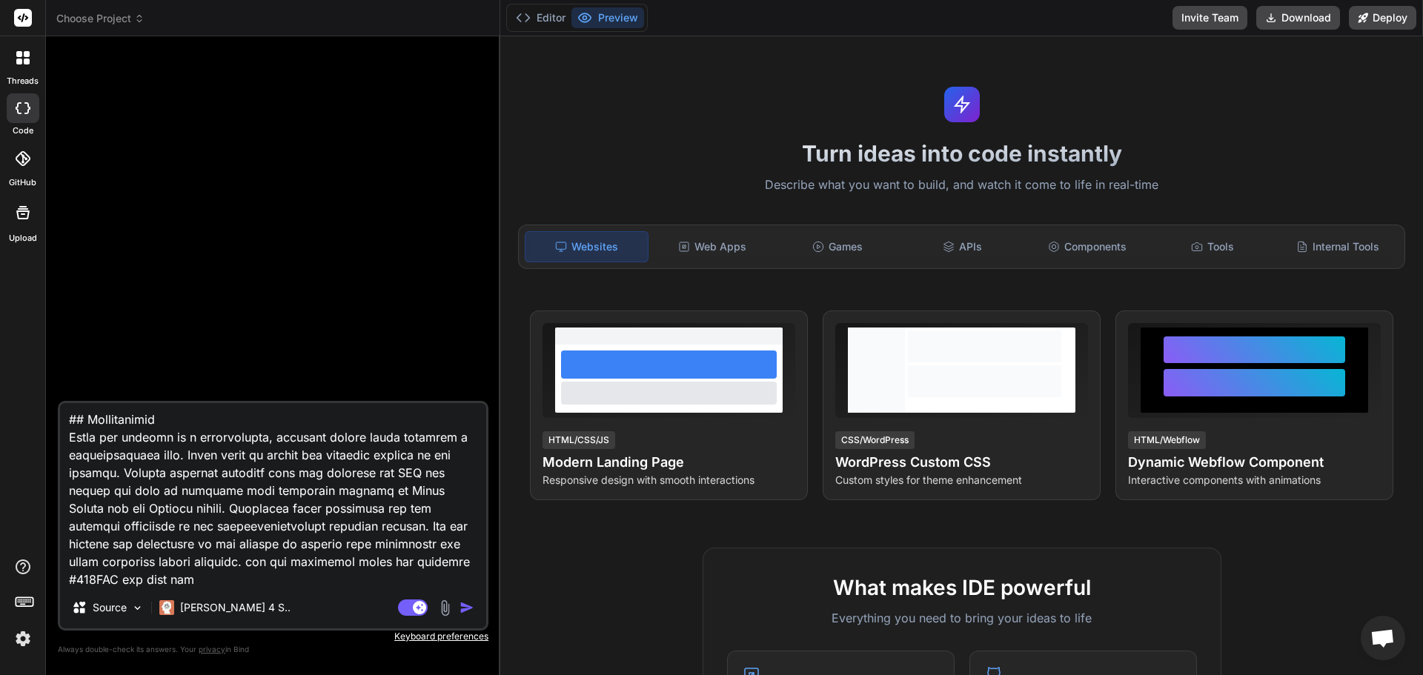
type textarea "x"
type textarea "Act as a world-class web designer specializing in WordPress template developmen…"
type textarea "x"
type textarea "Act as a world-class web designer specializing in WordPress template developmen…"
click at [469, 609] on img "button" at bounding box center [467, 607] width 15 height 15
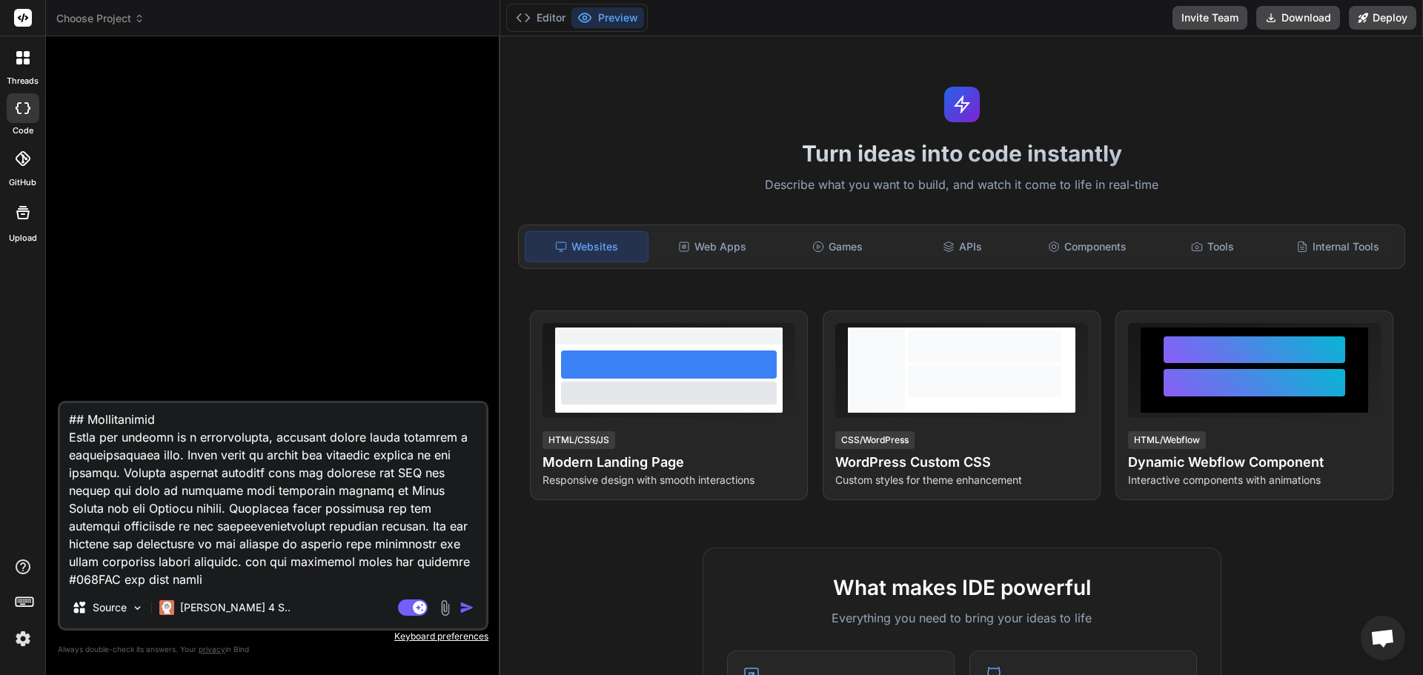
click at [469, 609] on div "Source Claude 4 S.." at bounding box center [273, 611] width 426 height 36
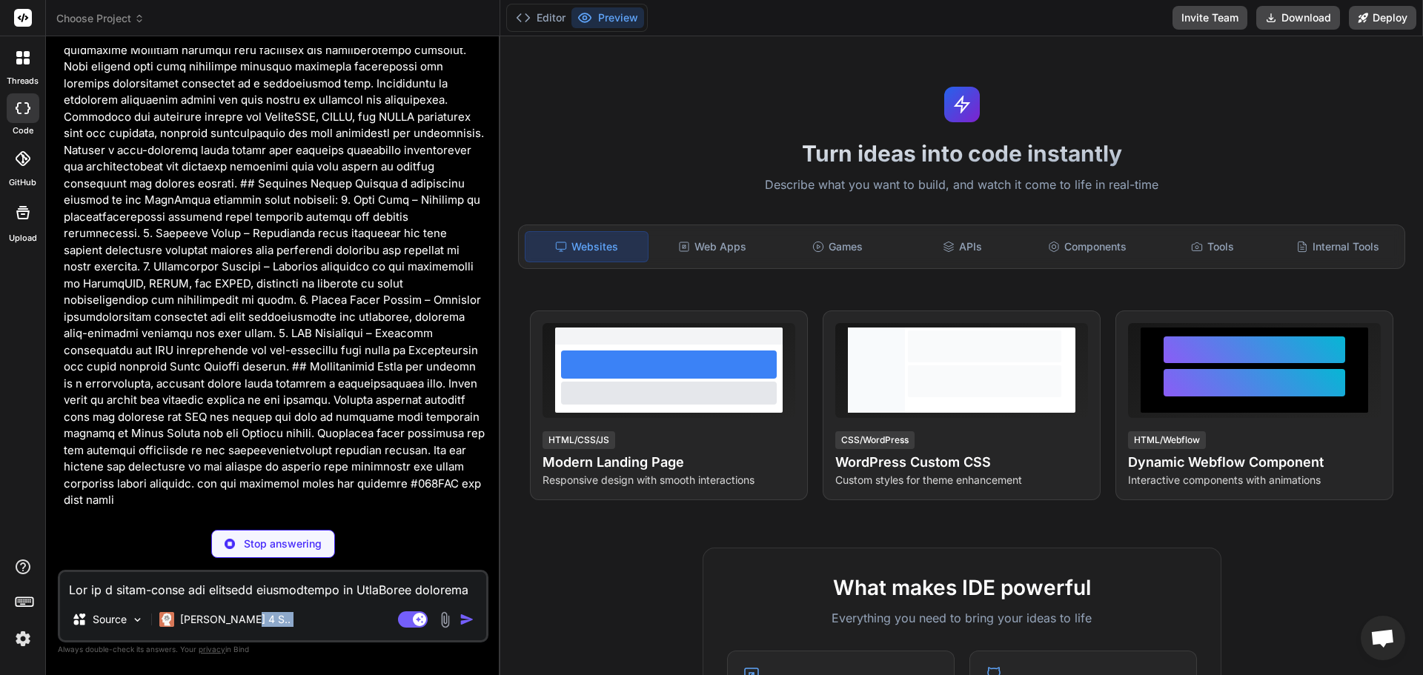
scroll to position [271, 0]
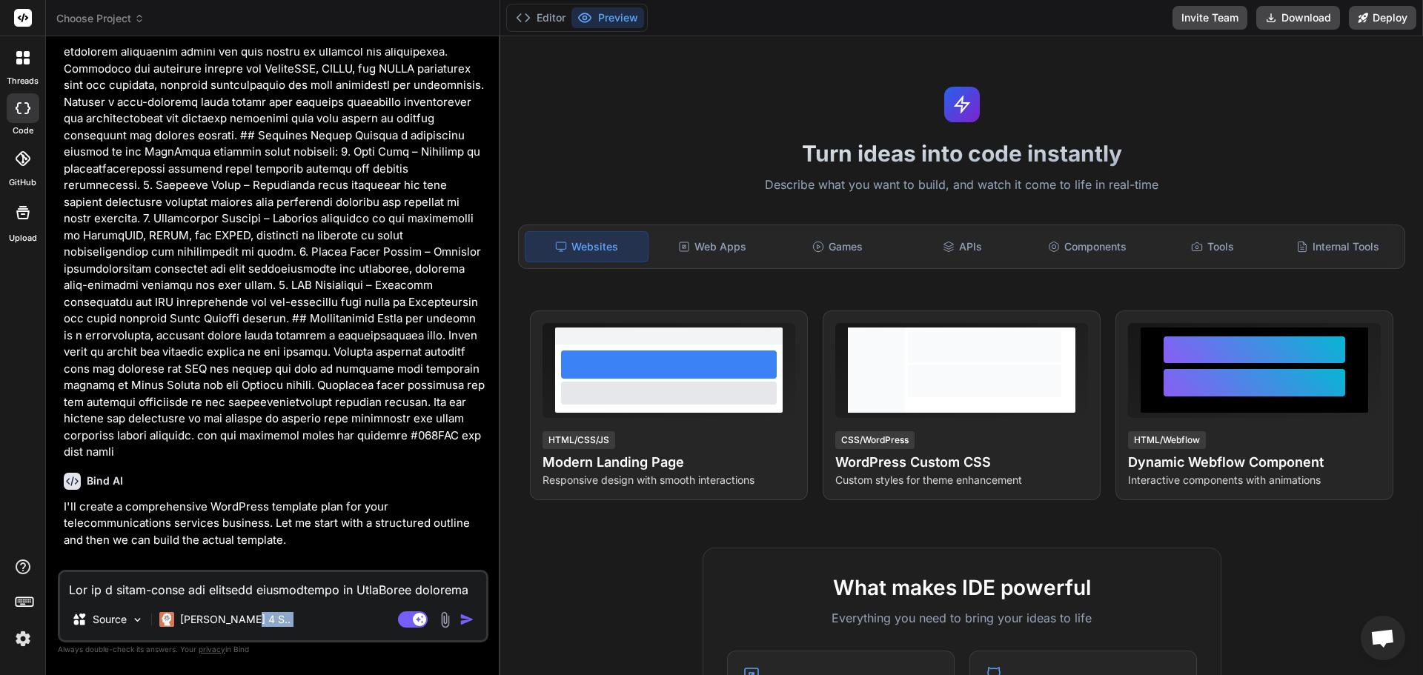
type textarea "x"
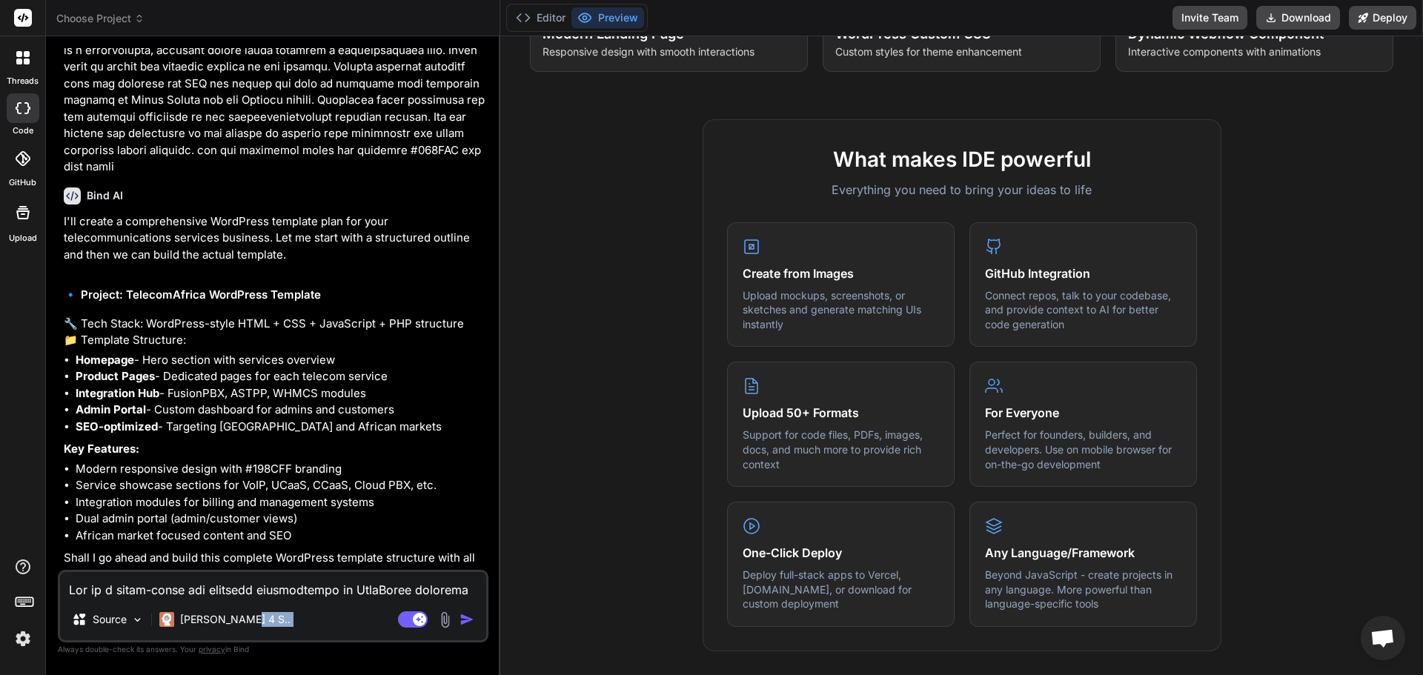
scroll to position [556, 0]
click at [232, 588] on textarea at bounding box center [273, 585] width 426 height 27
type textarea "y"
type textarea "x"
type textarea "ye"
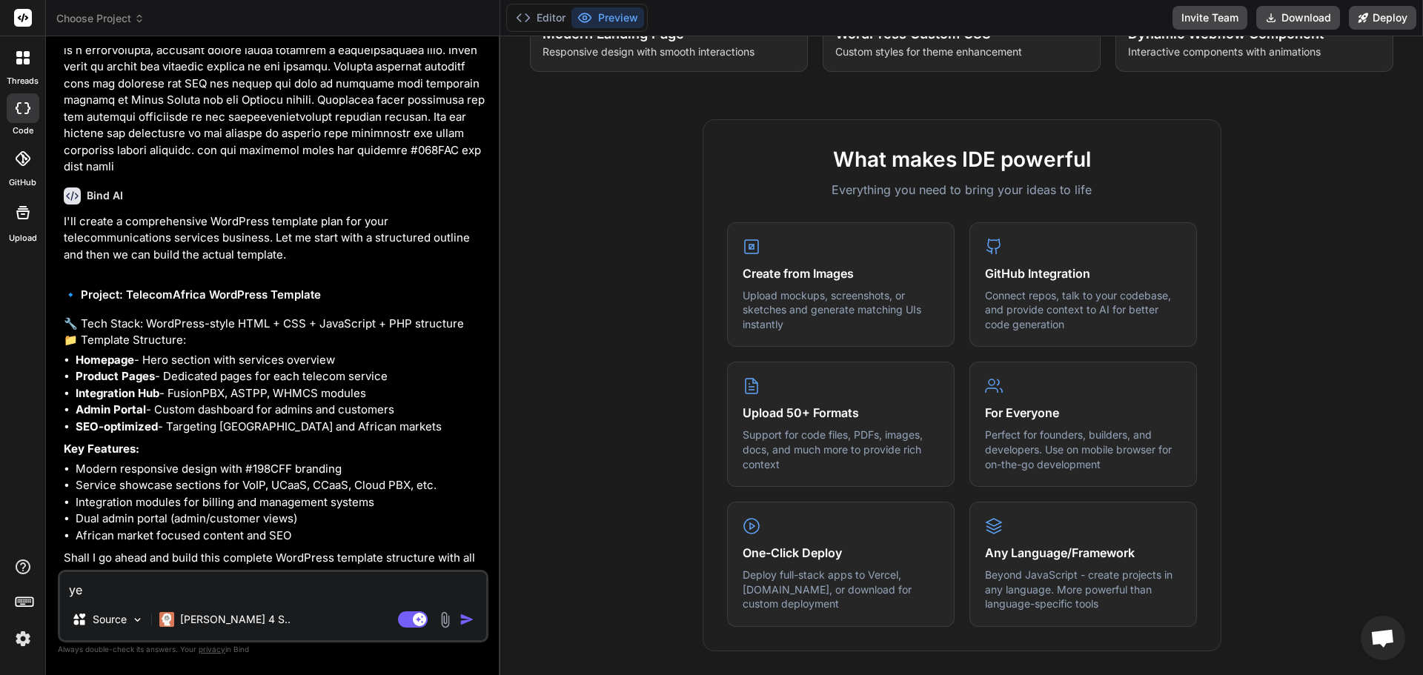
type textarea "x"
type textarea "yes"
type textarea "x"
type textarea "yes"
click at [468, 615] on img "button" at bounding box center [467, 619] width 15 height 15
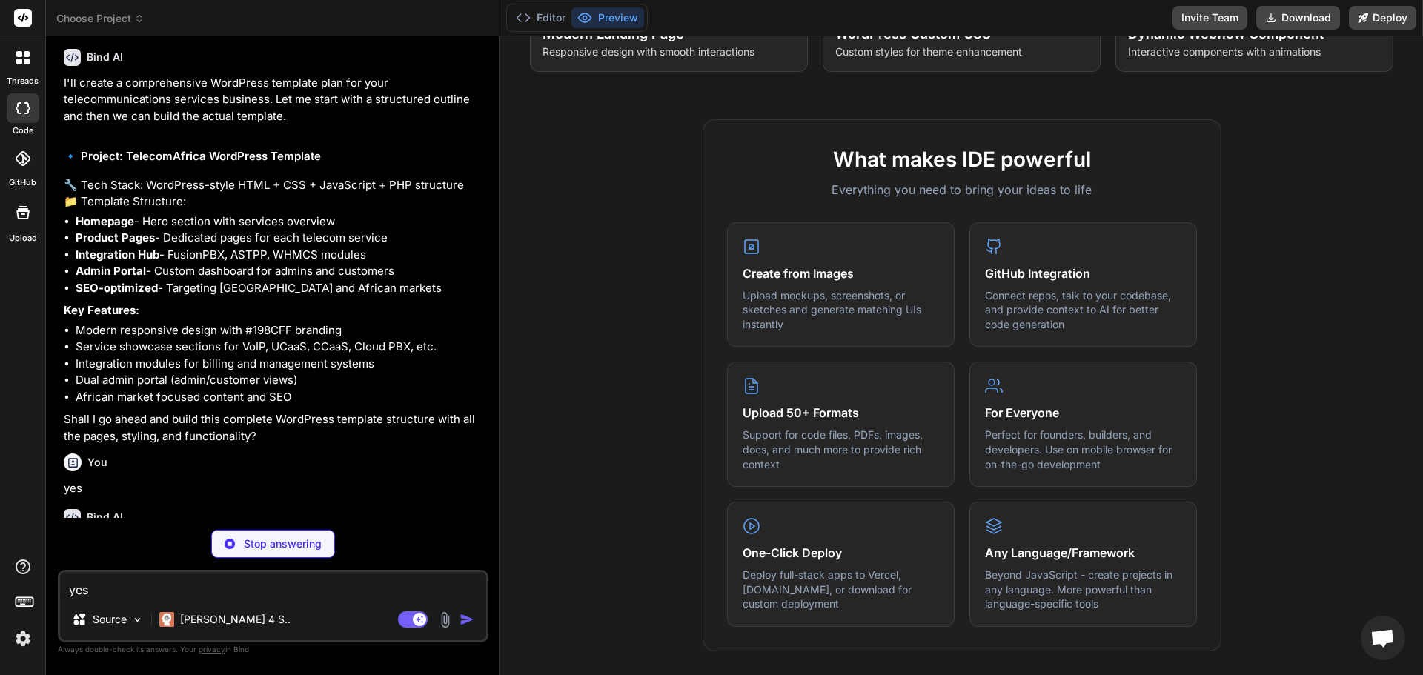
scroll to position [709, 0]
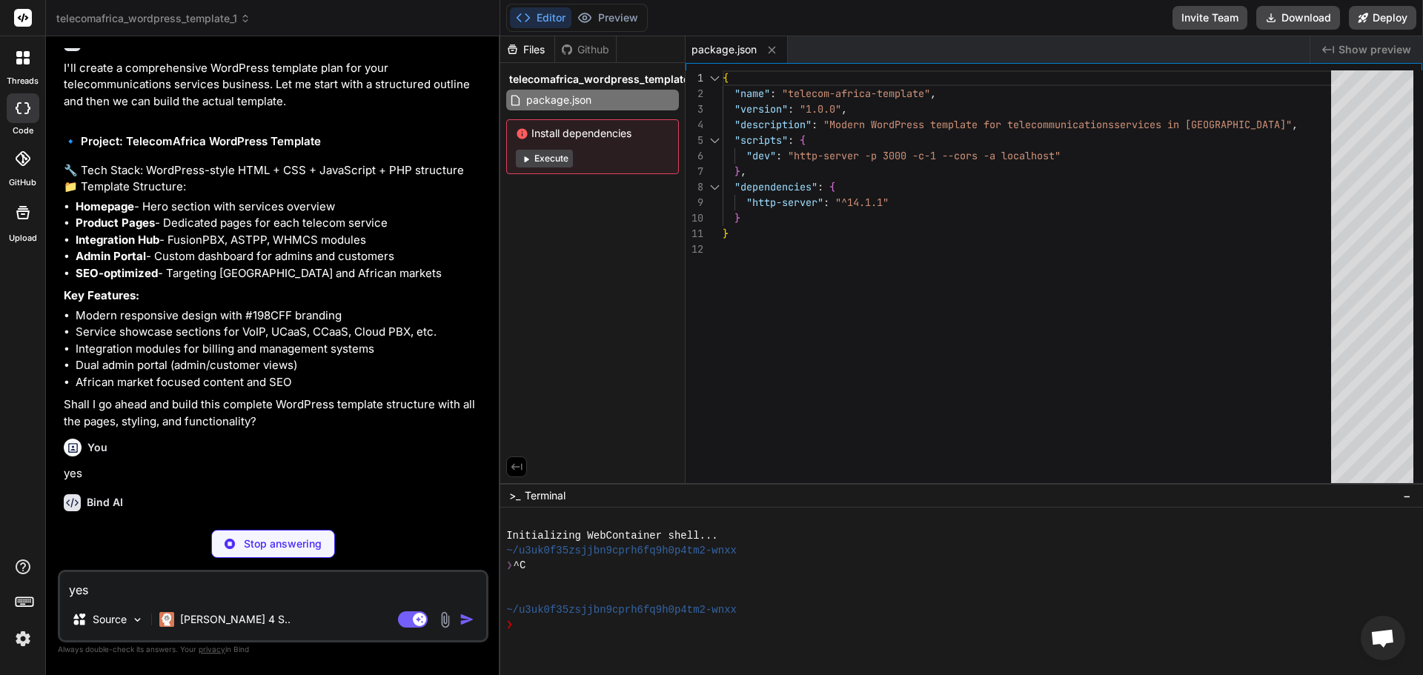
click at [549, 152] on button "Execute" at bounding box center [544, 159] width 57 height 18
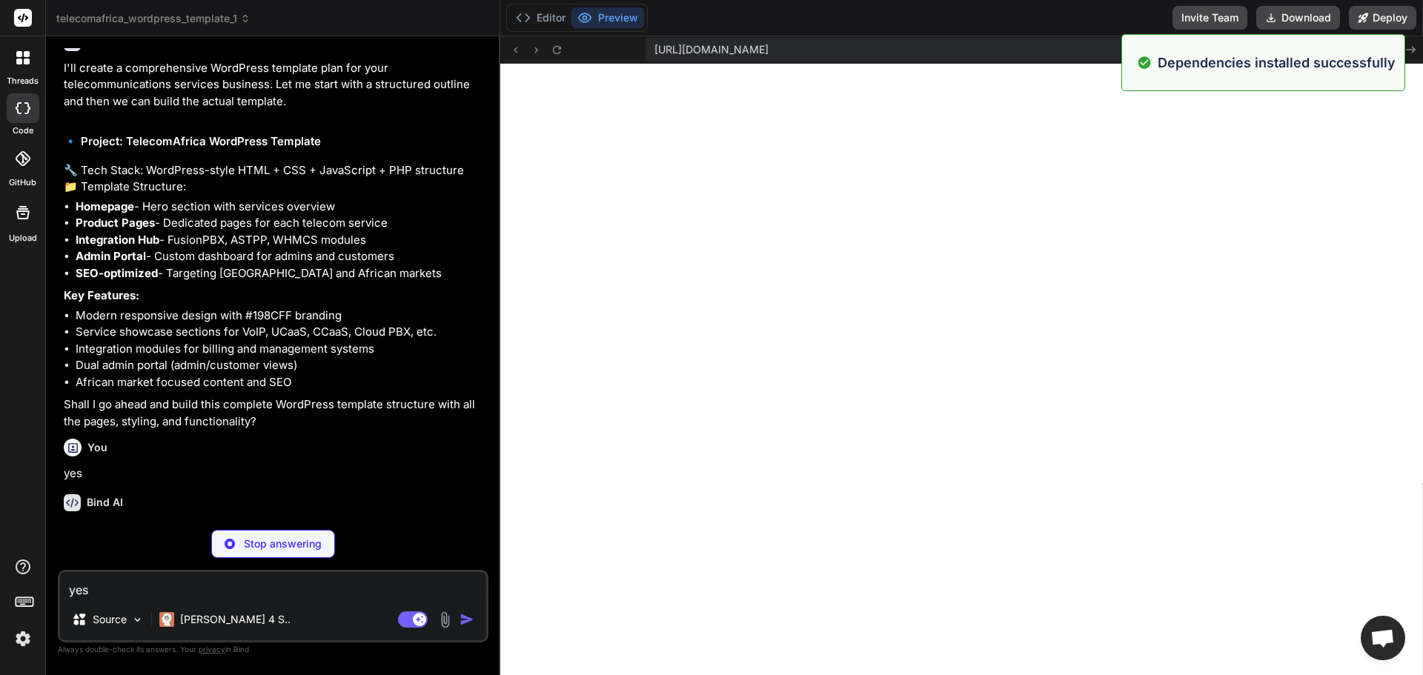
scroll to position [549, 0]
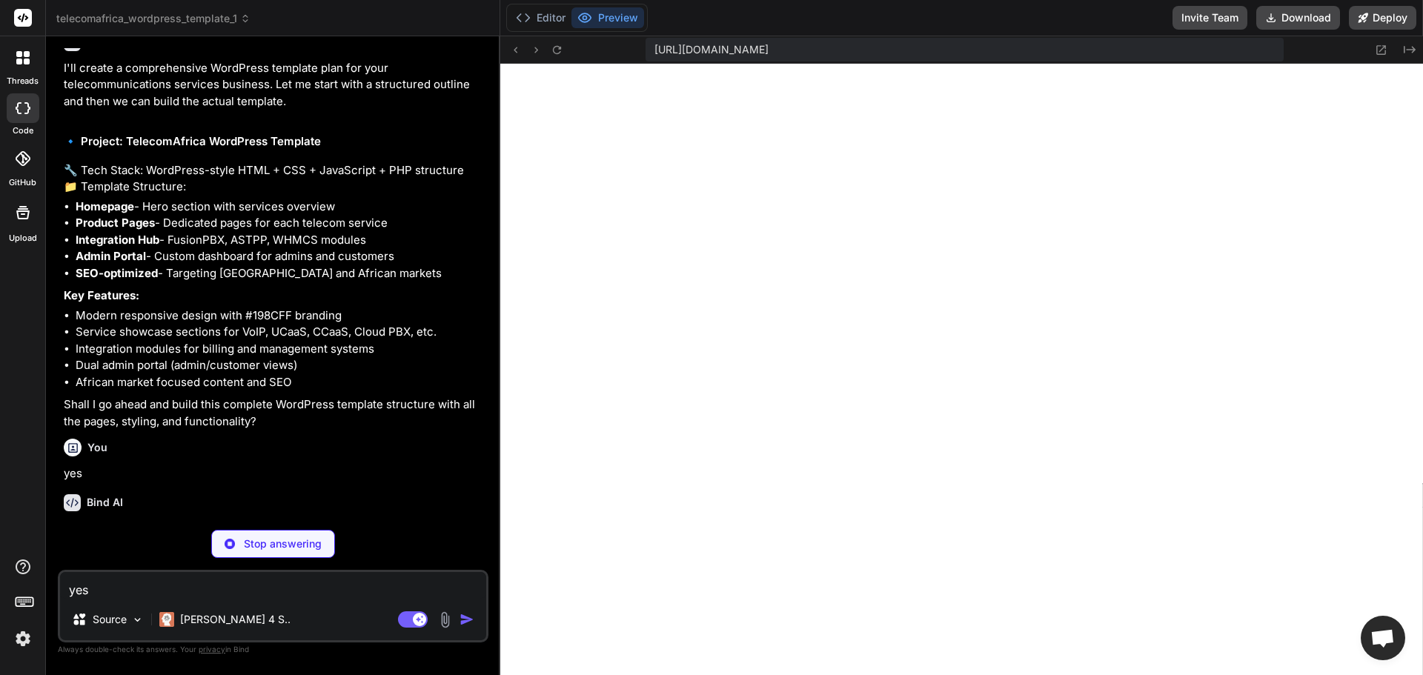
type textarea "x"
type textarea "transform: translateX(50px); transition: all 0.8s ease; } .slide-in-right.visib…"
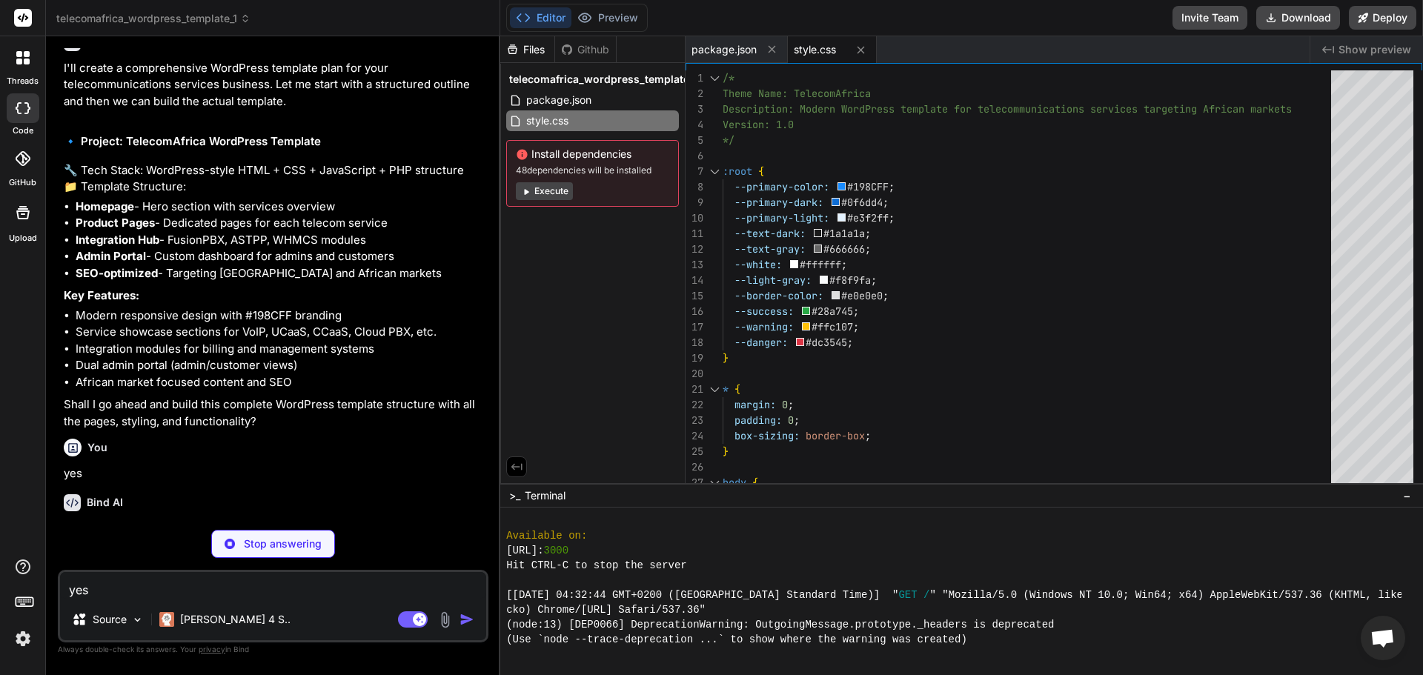
click at [549, 192] on button "Execute" at bounding box center [544, 191] width 57 height 18
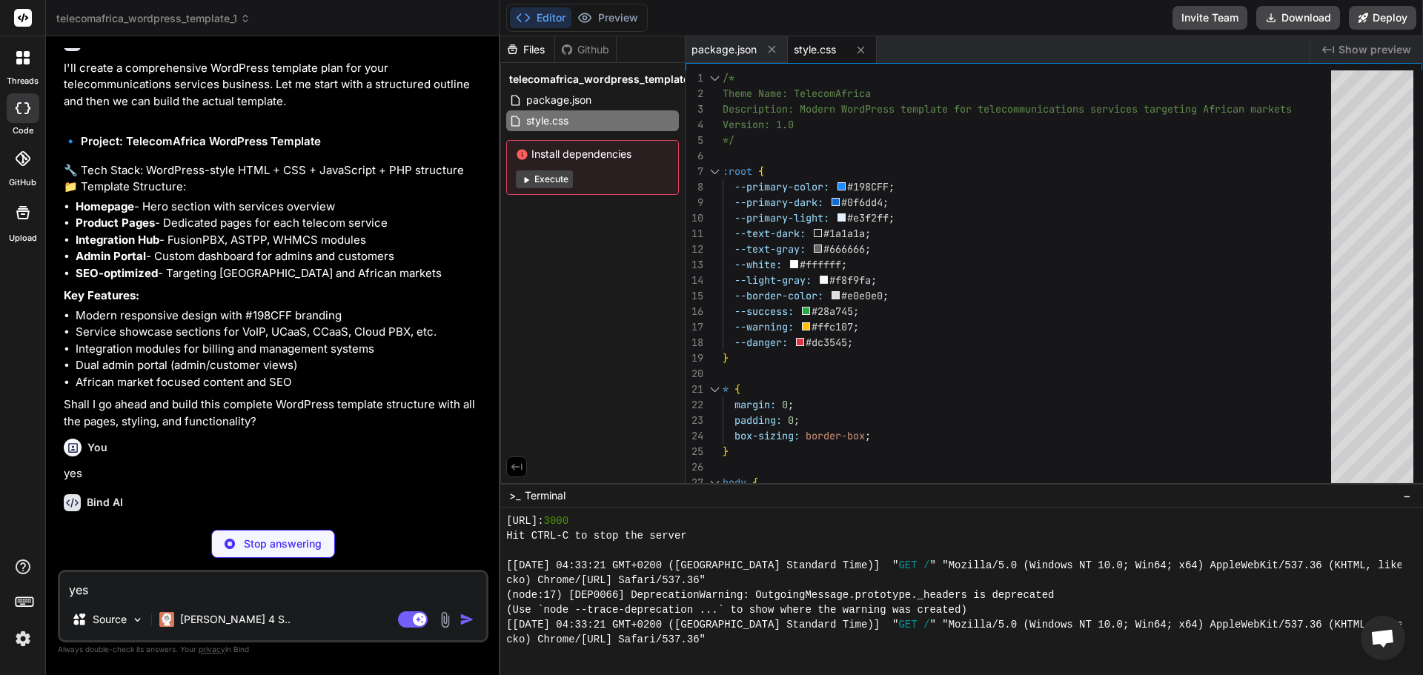
scroll to position [837, 0]
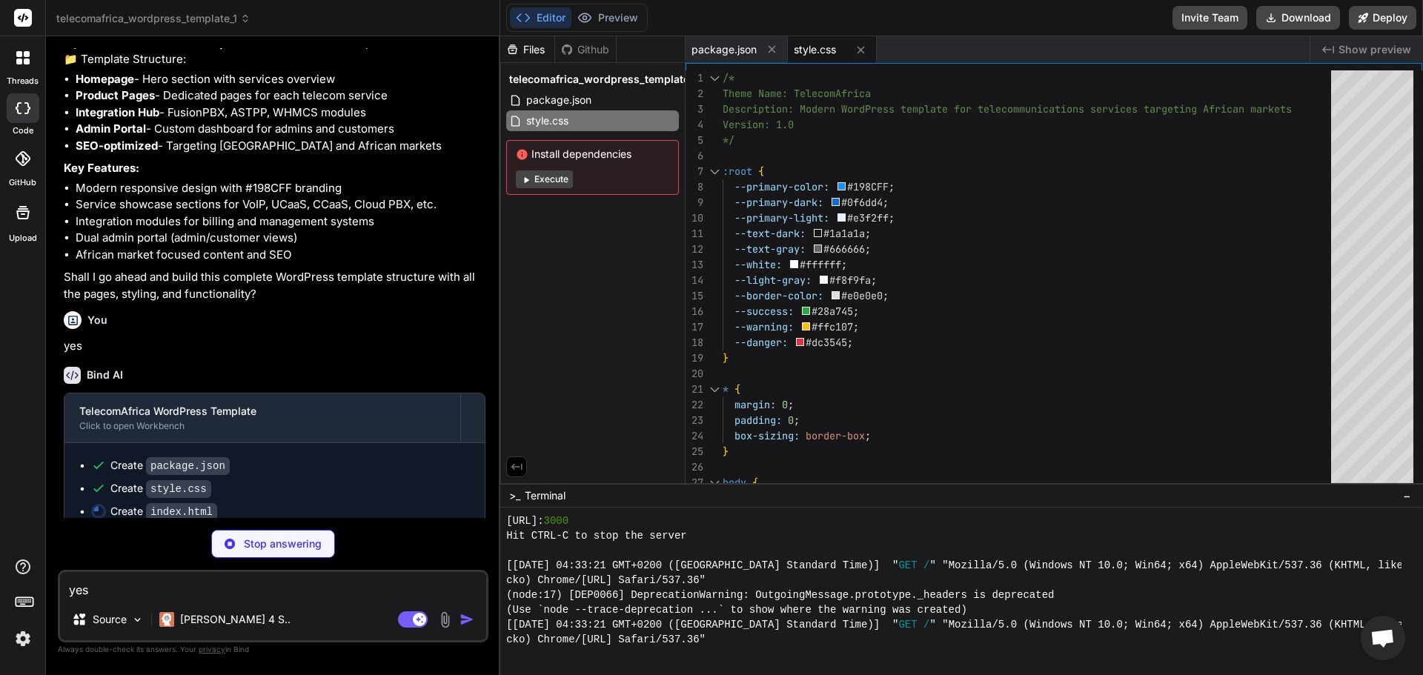
type textarea "x"
type textarea "African businesses with world-class telecommunications solutions.</p> </div> </…"
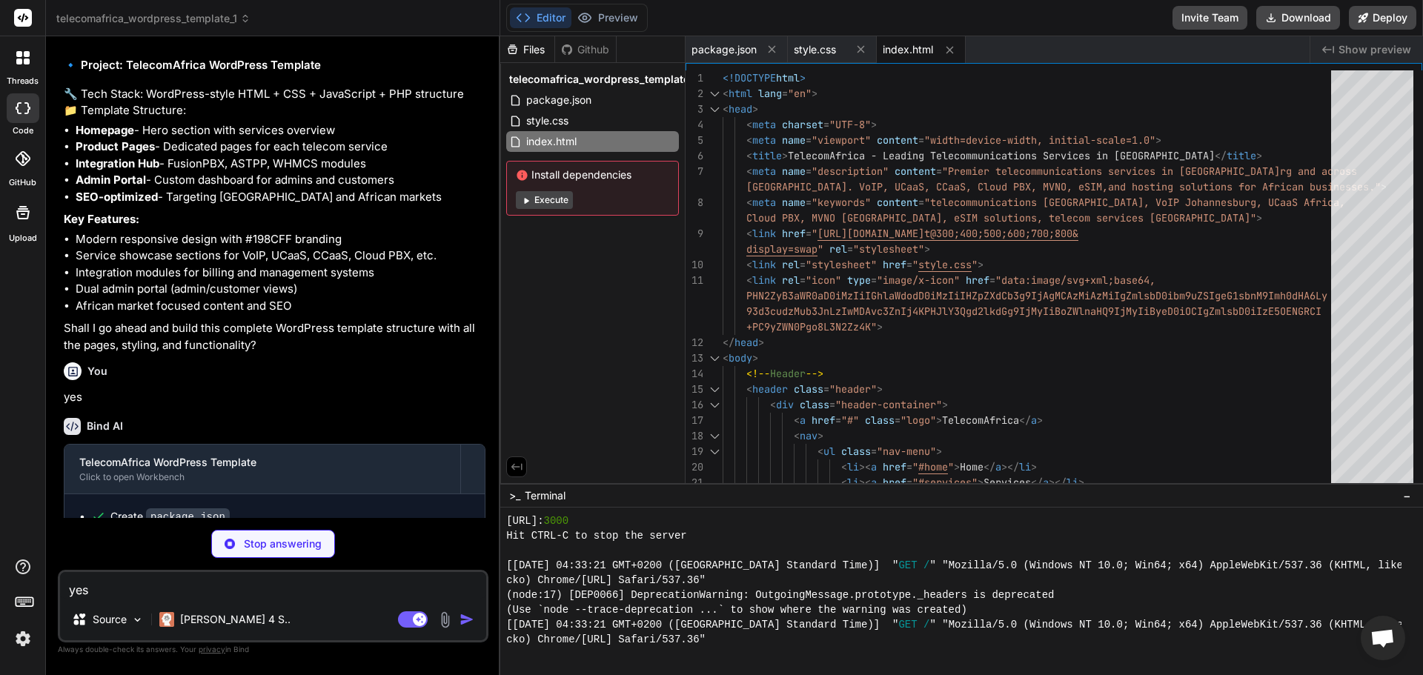
scroll to position [860, 0]
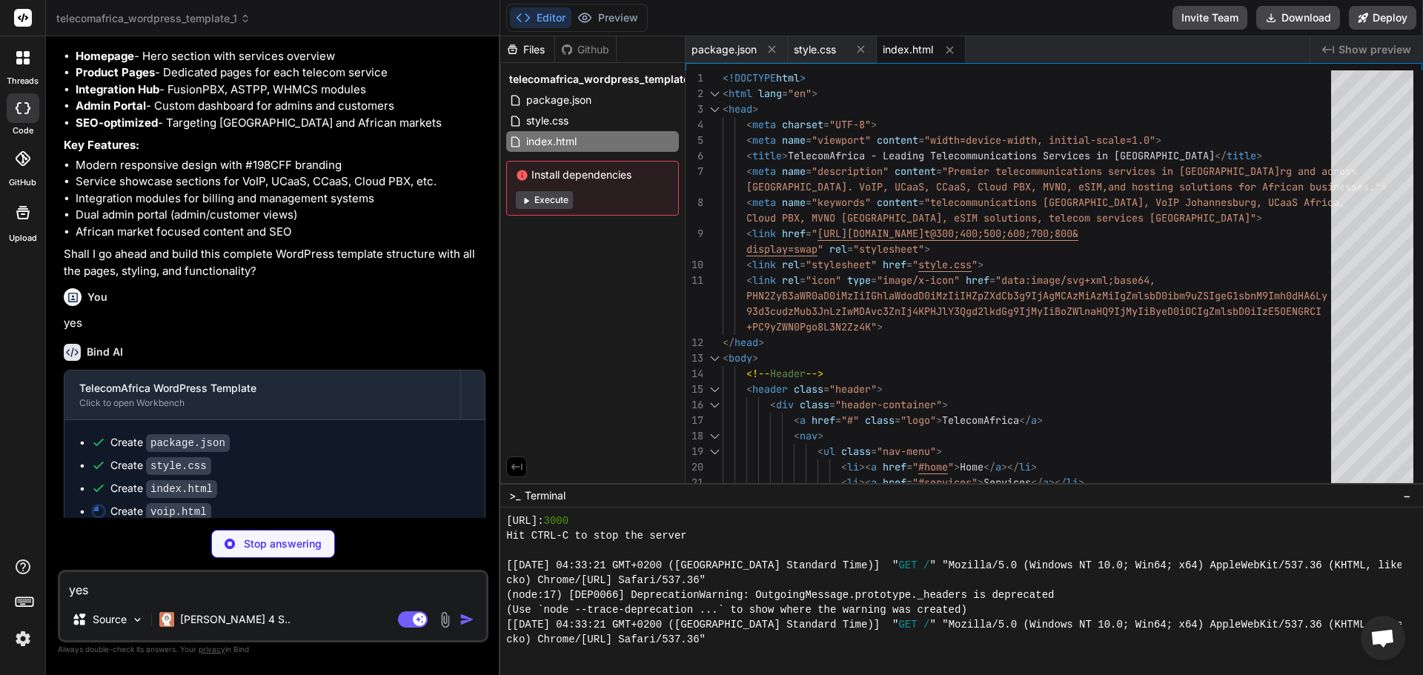
type textarea "x"
type textarea "</div> </footer> <script src="script.js"></script> </body> </html>"
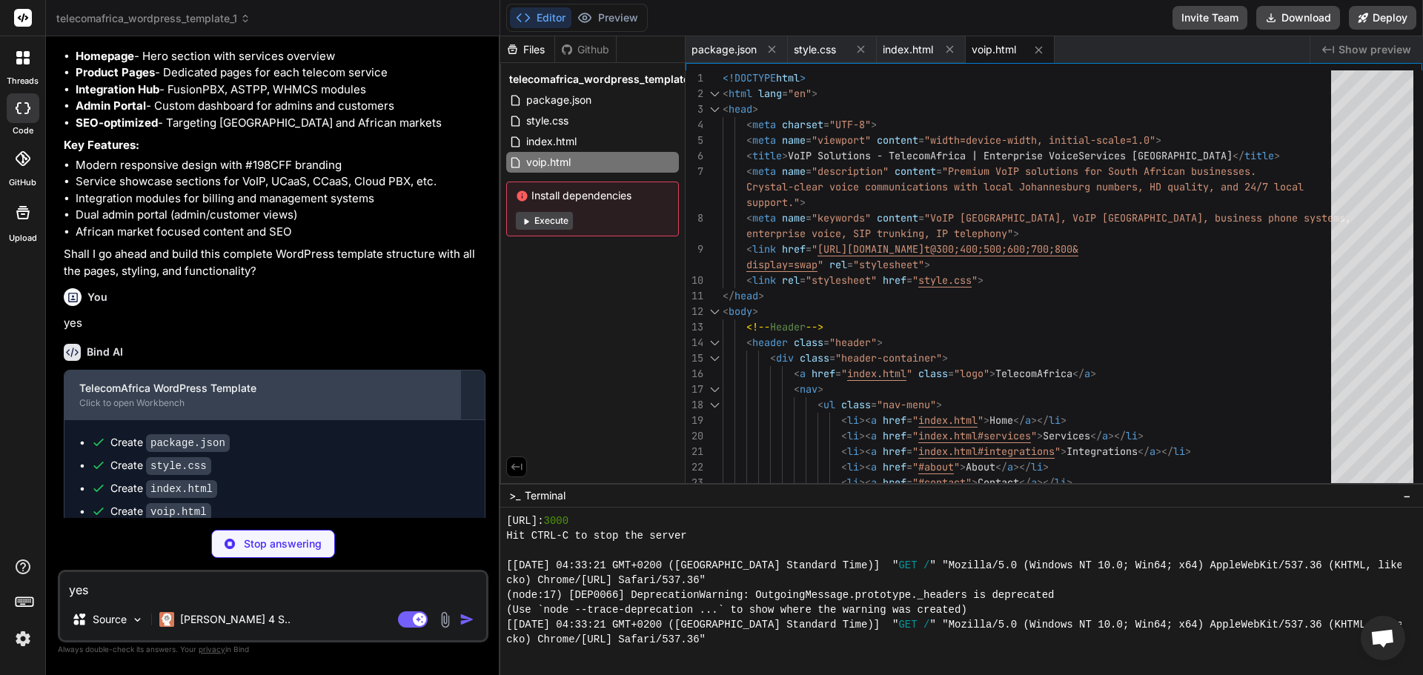
scroll to position [883, 0]
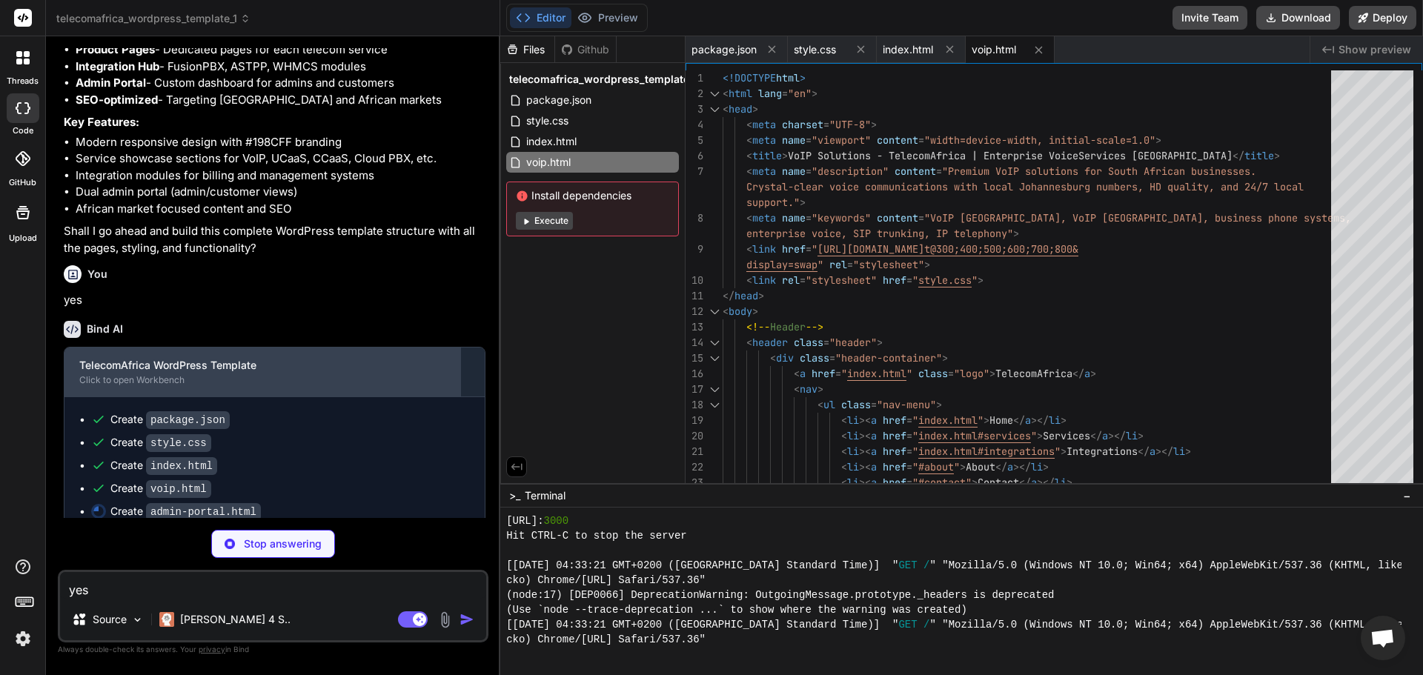
type textarea "x"
type textarea "</script> </body> </html>"
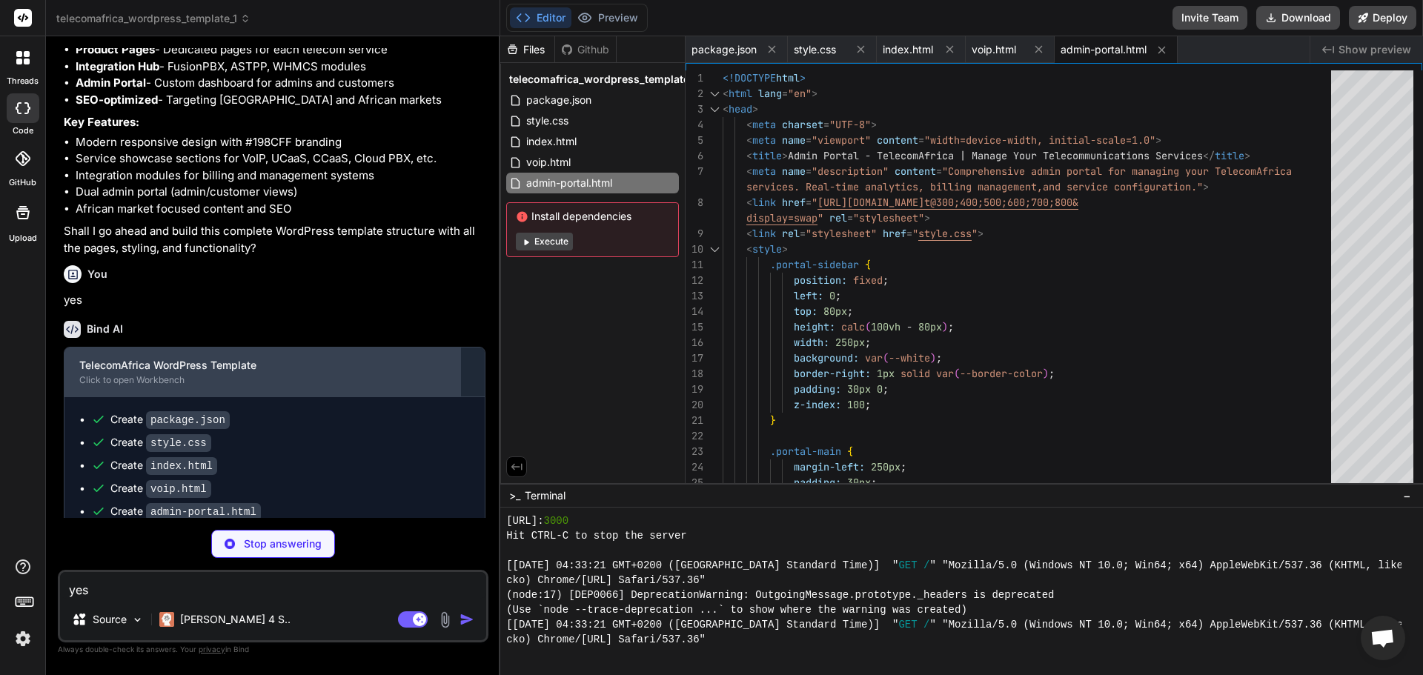
type textarea "x"
type textarea "formatCurrency, formatDate };"
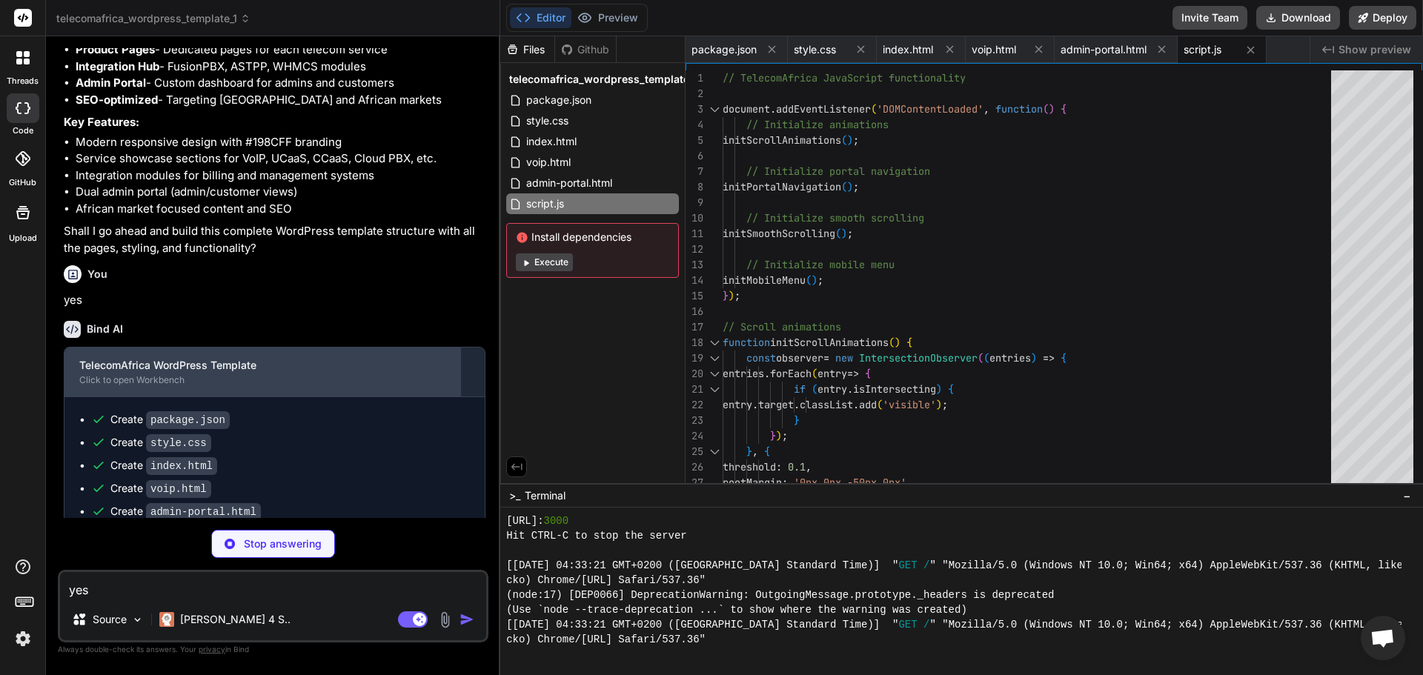
type textarea "x"
type textarea "header('X-Frame-Options: SAMEORIGIN'); header('X-XSS-Protection: 1; mode=block'…"
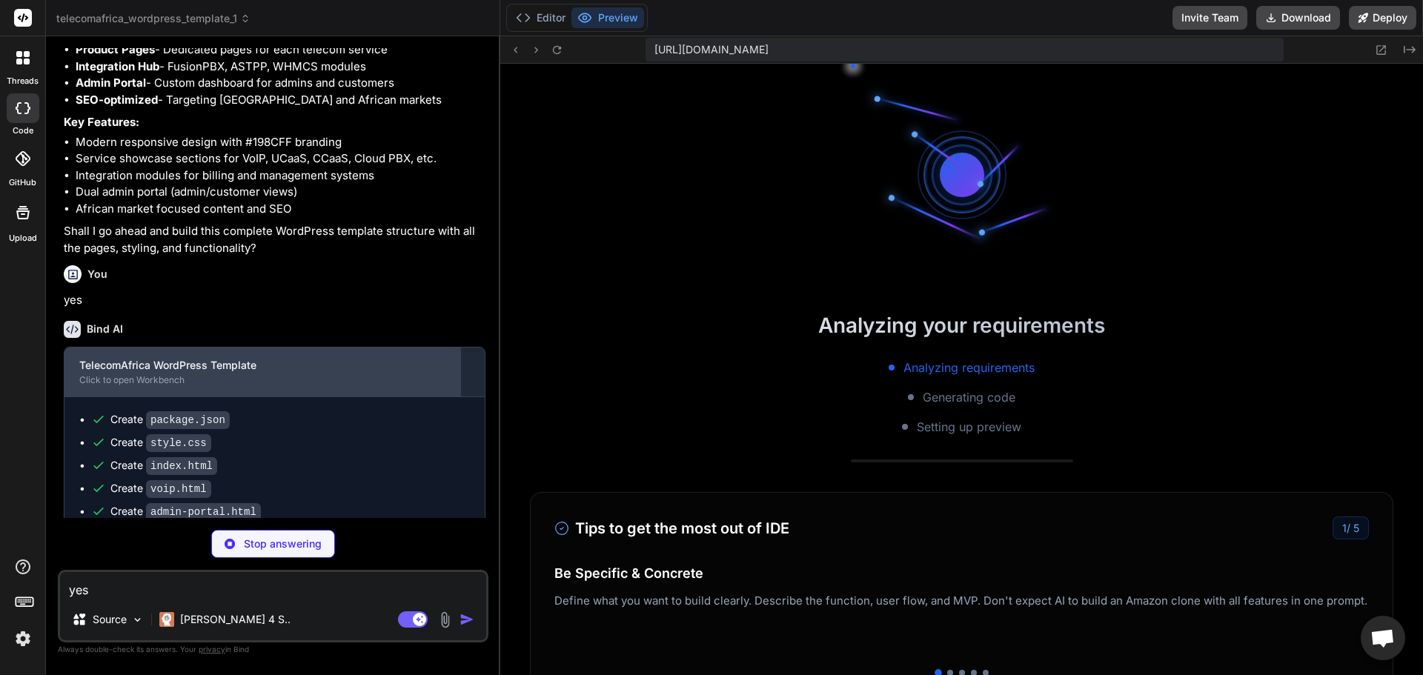
scroll to position [2031, 0]
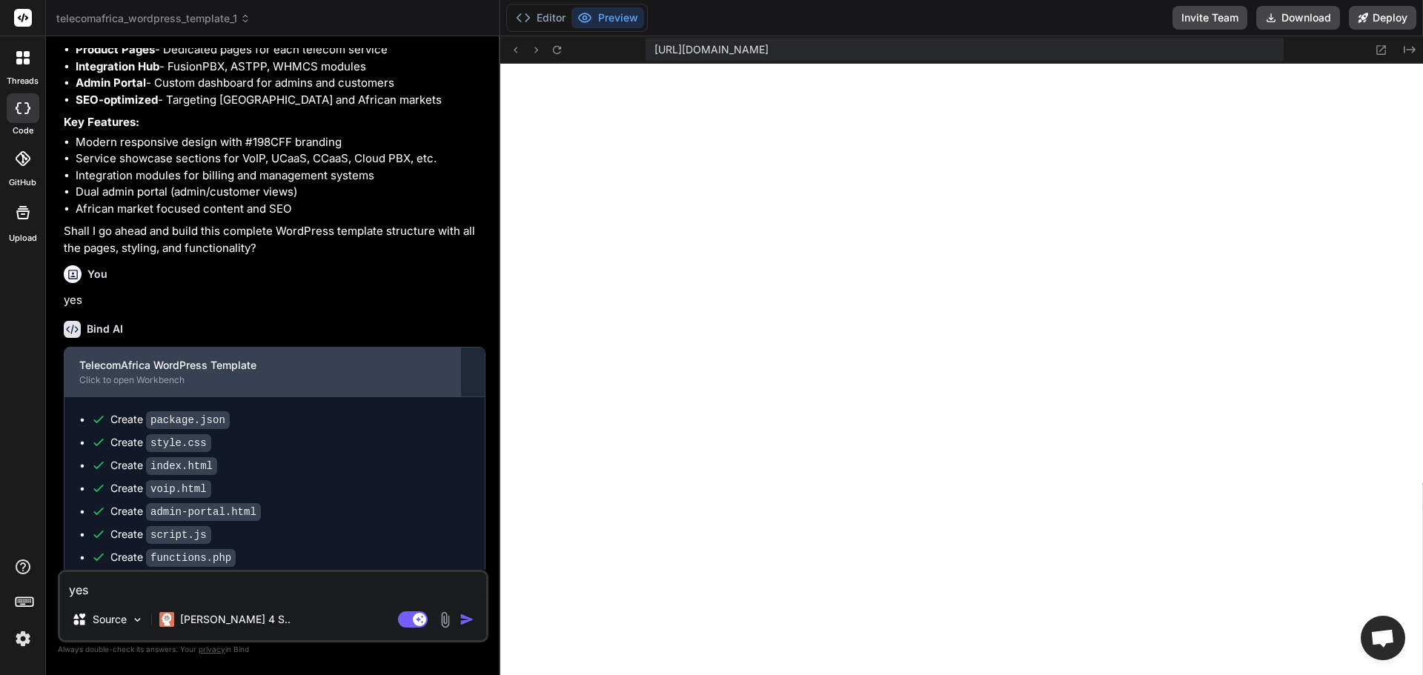
type textarea "x"
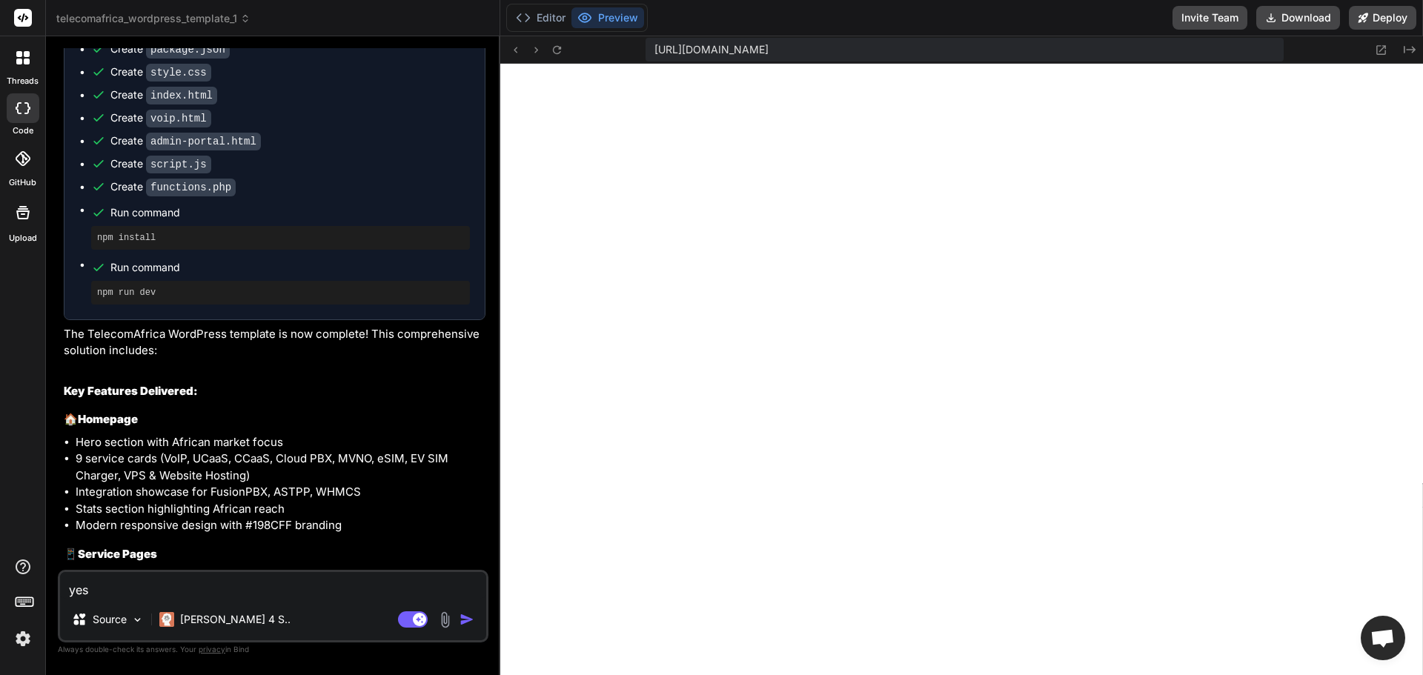
scroll to position [1402, 0]
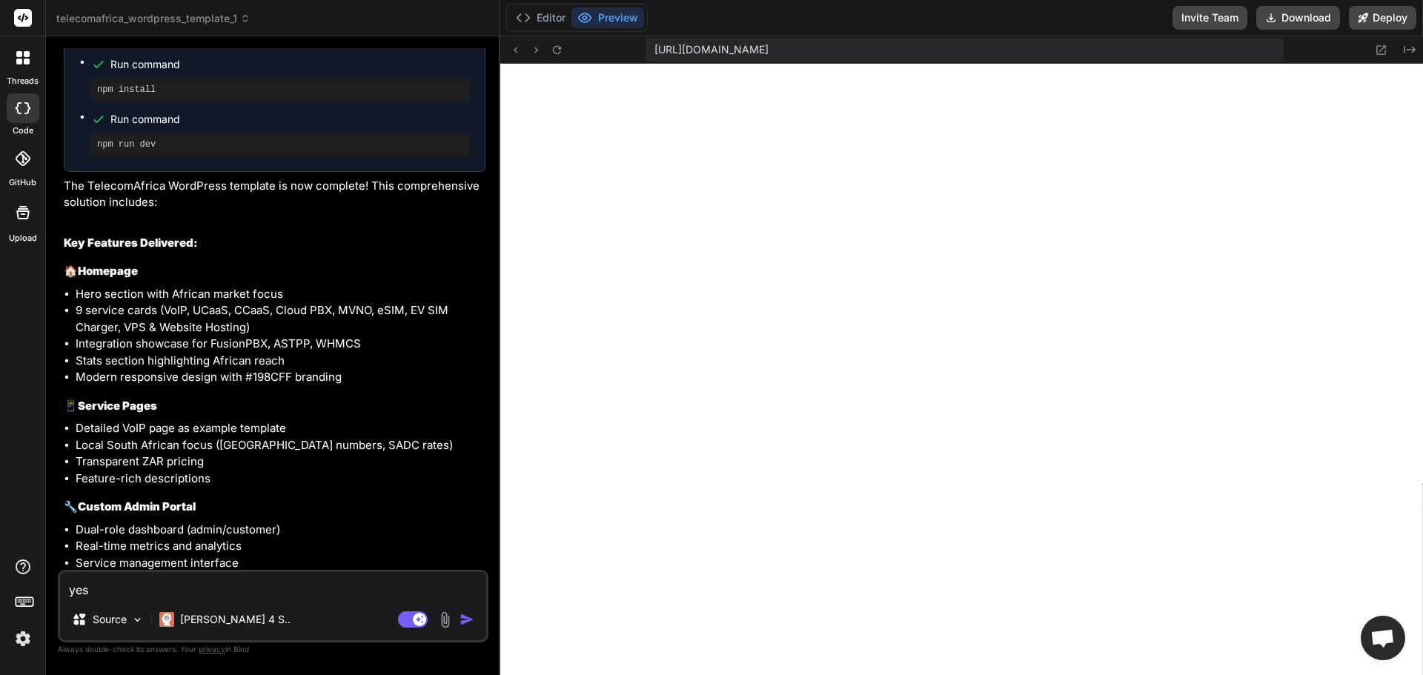
click at [228, 583] on textarea "yes" at bounding box center [273, 585] width 426 height 27
type textarea "r"
type textarea "x"
type textarea "re"
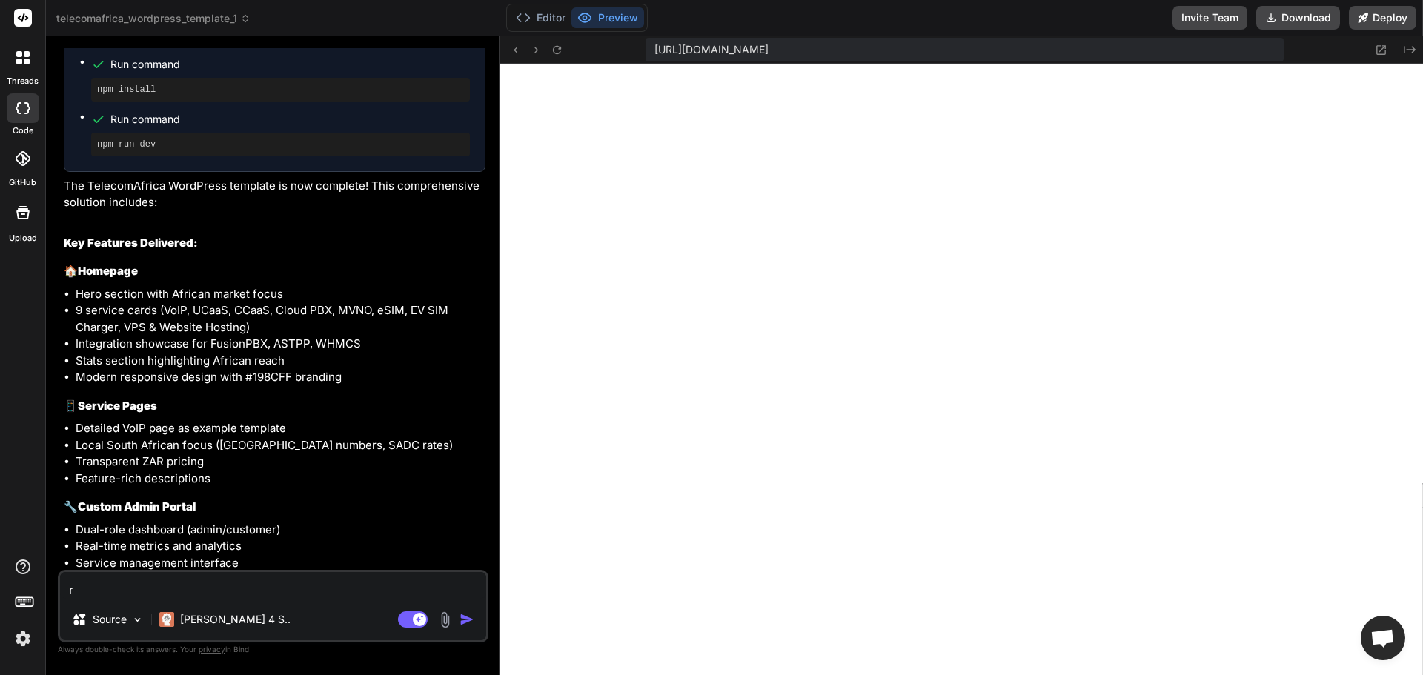
type textarea "x"
type textarea "re-"
type textarea "x"
type textarea "re-b"
type textarea "x"
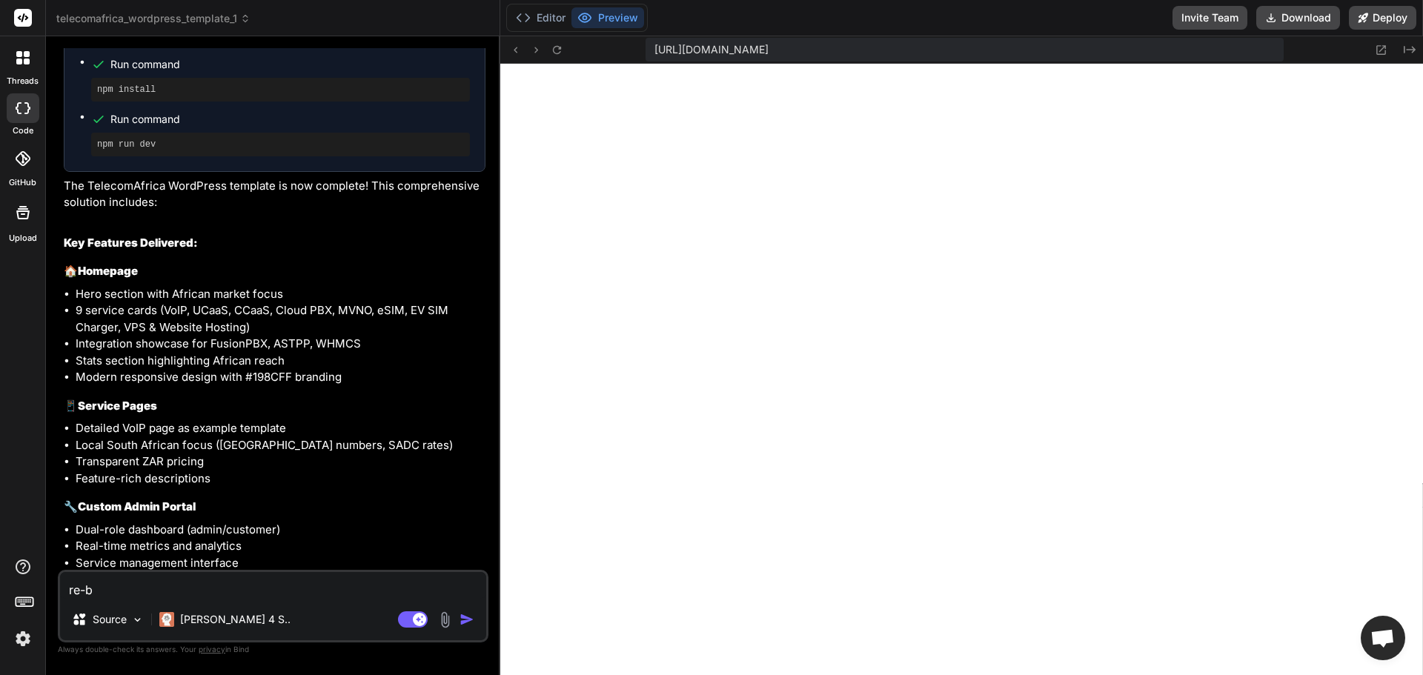
type textarea "re-br"
type textarea "x"
type textarea "re-bra"
type textarea "x"
type textarea "re-bran"
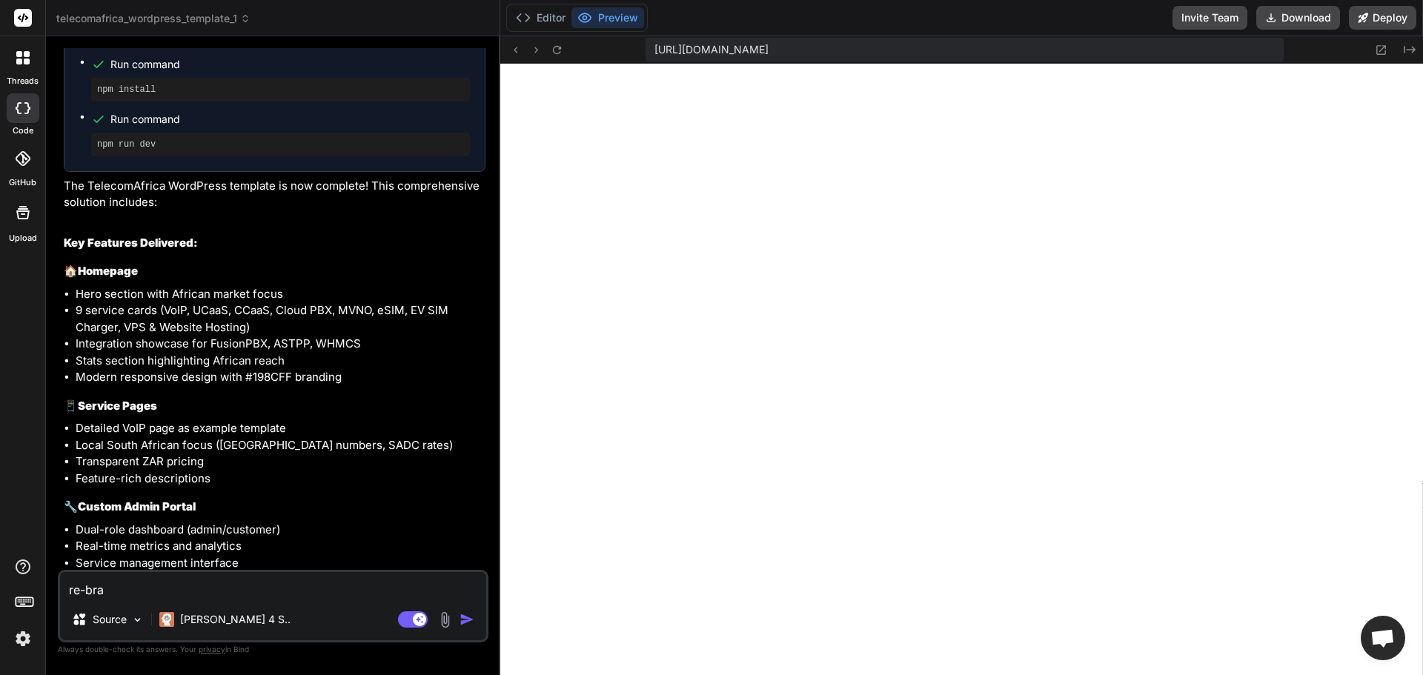
type textarea "x"
type textarea "re-brand"
type textarea "x"
type textarea "re-brand"
type textarea "x"
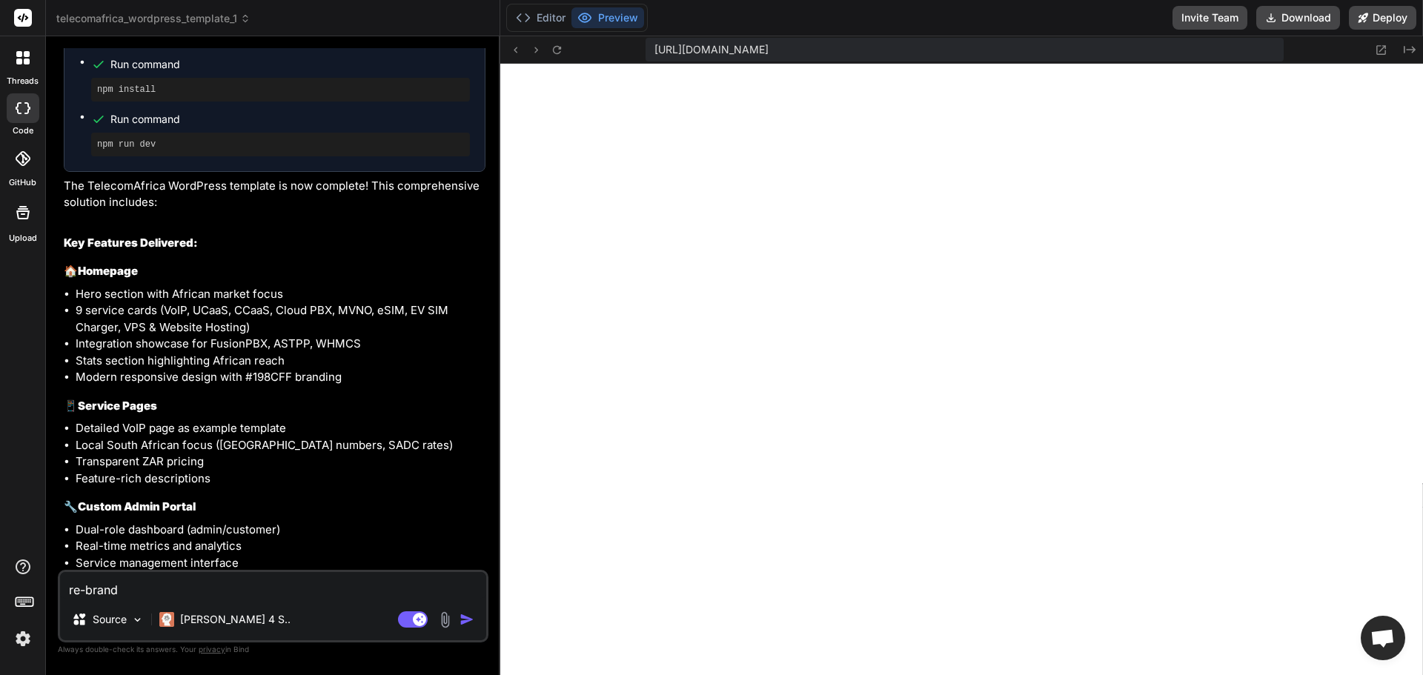
type textarea "re-brand t"
type textarea "x"
type textarea "re-brand th"
type textarea "x"
type textarea "re-brand the"
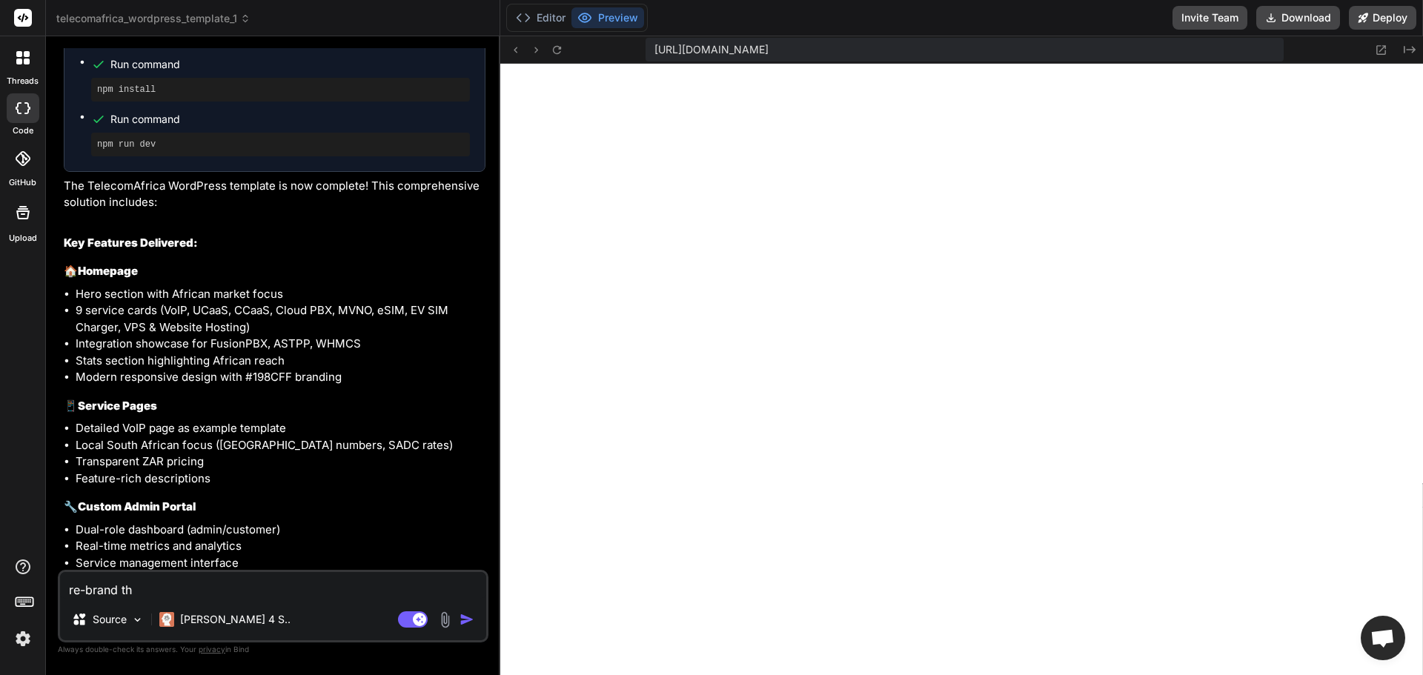
type textarea "x"
type textarea "re-brand the"
type textarea "x"
type textarea "re-brand the b"
type textarea "x"
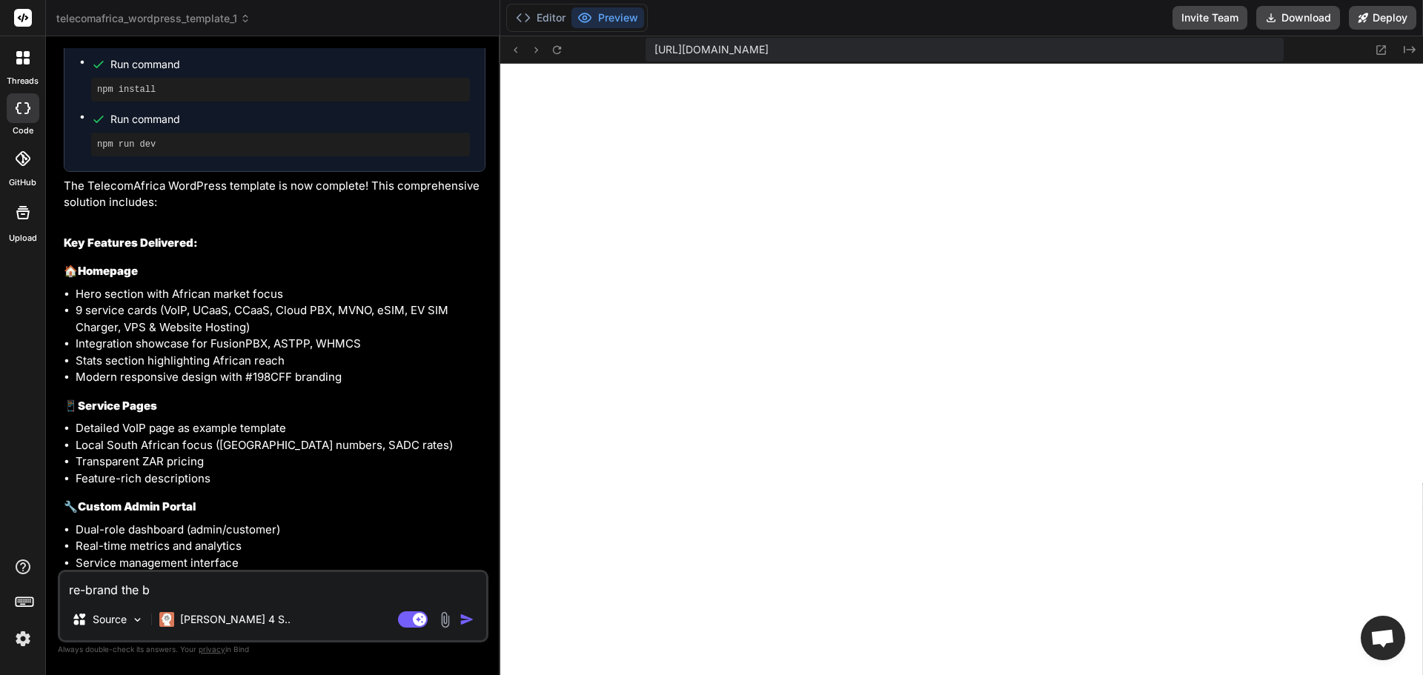
type textarea "re-brand the bu"
type textarea "x"
type textarea "re-brand the bus"
type textarea "x"
type textarea "re-brand the busi"
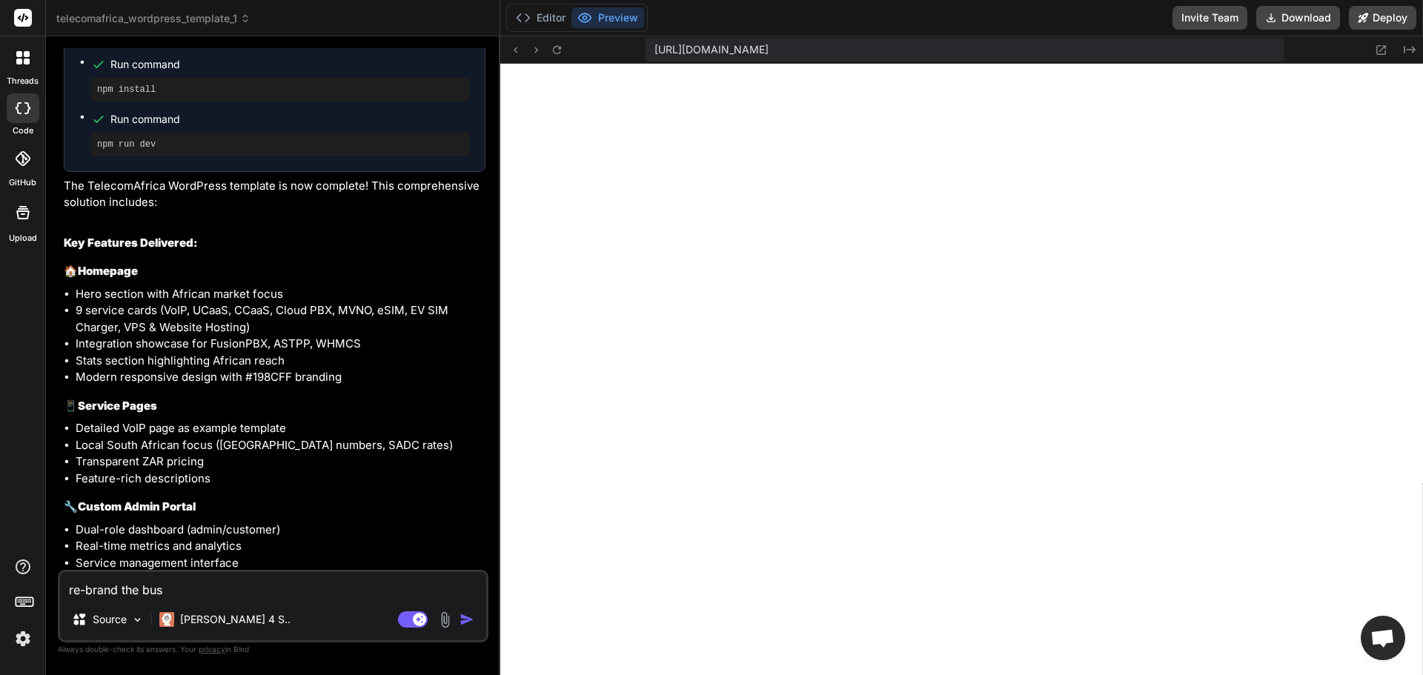
type textarea "x"
type textarea "re-brand the busin"
type textarea "x"
type textarea "re-brand the busine"
type textarea "x"
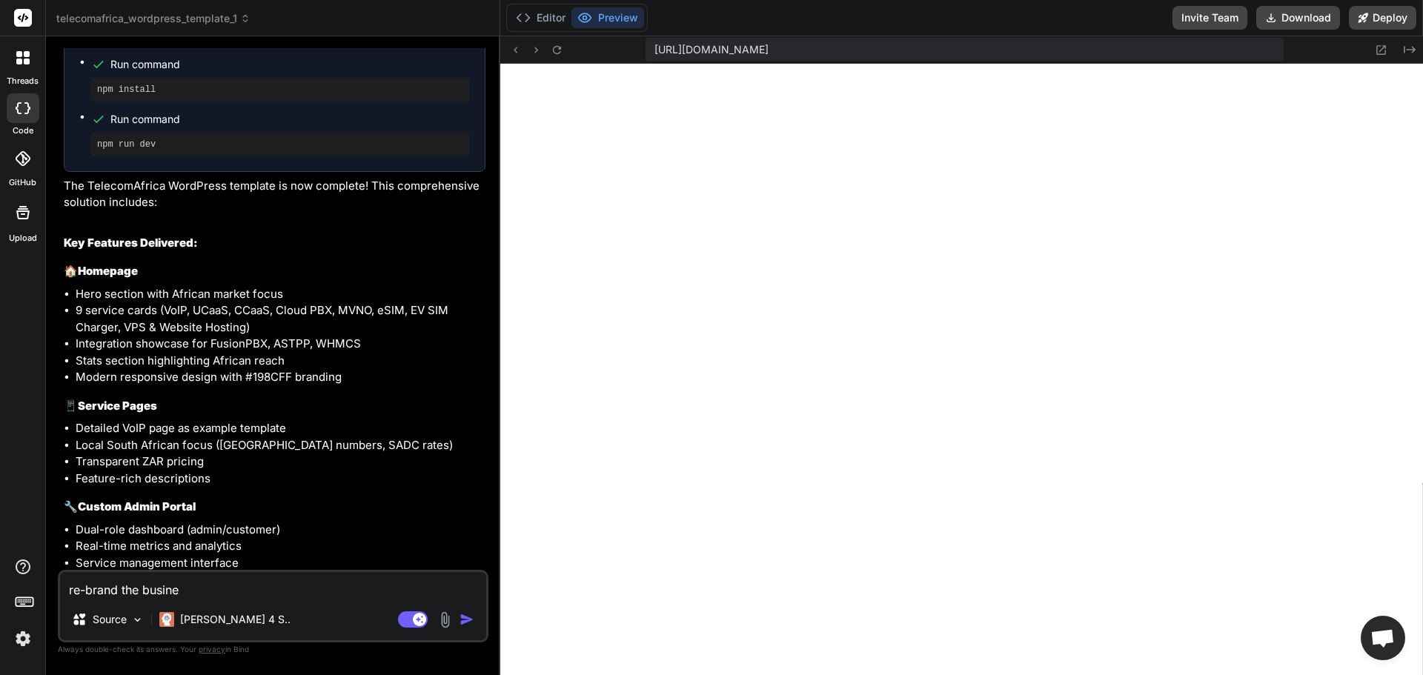
type textarea "re-brand the busines"
type textarea "x"
type textarea "re-brand the business"
type textarea "x"
type textarea "re-brand the business"
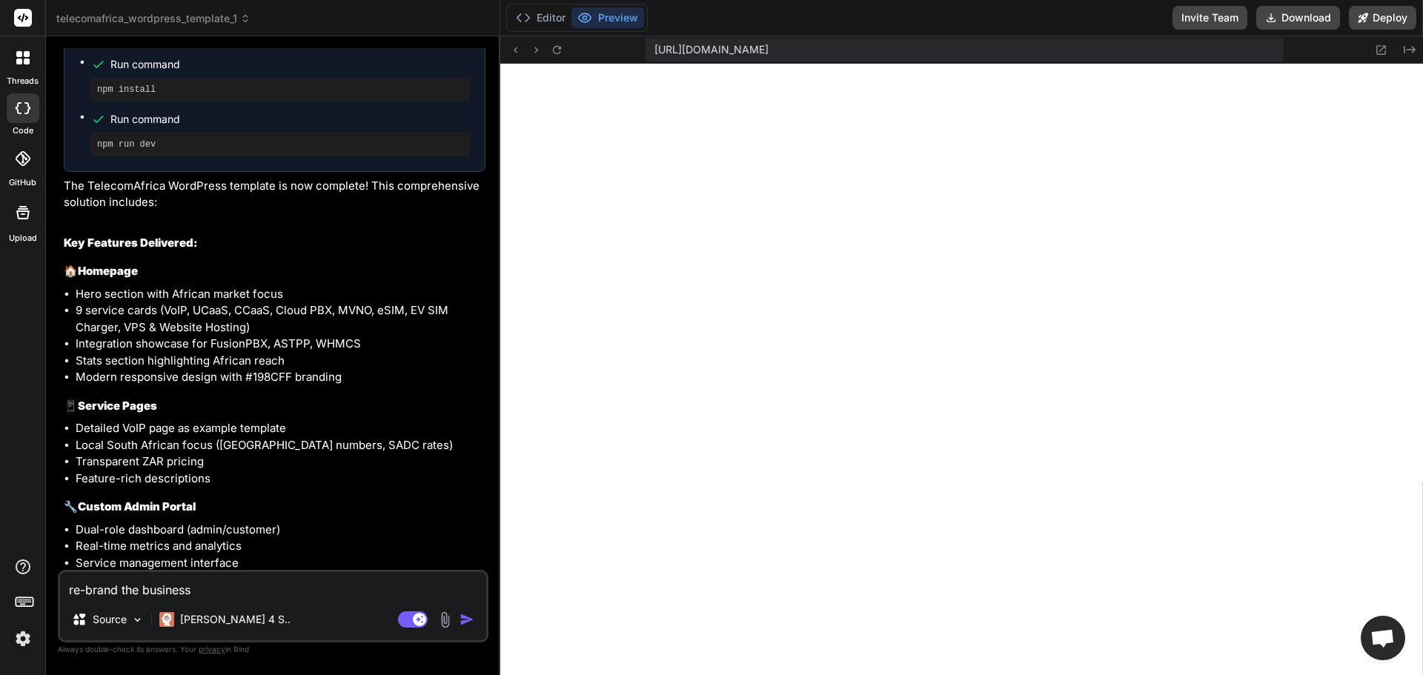
type textarea "x"
type textarea "re-brand the business t"
type textarea "x"
type textarea "re-brand the business to"
type textarea "x"
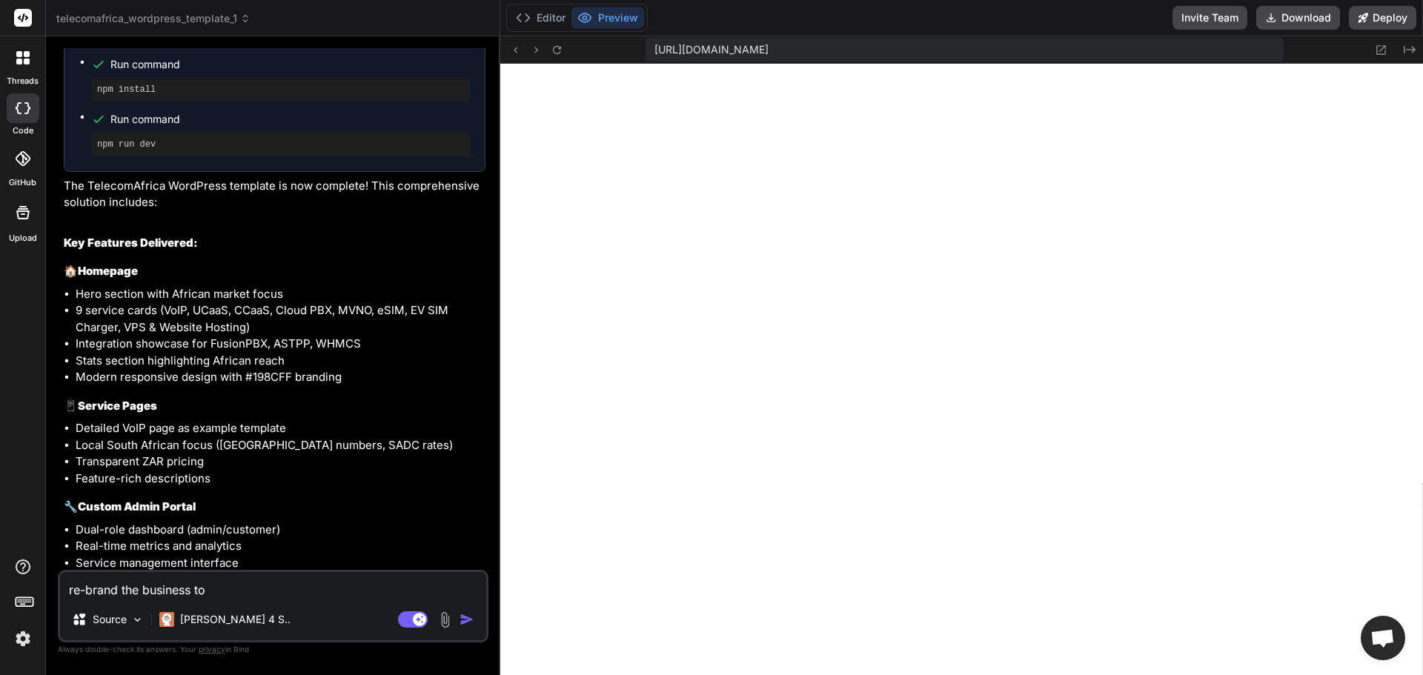
type textarea "re-brand the business to"
type textarea "x"
type textarea "re-brand the business to b"
type textarea "x"
type textarea "re-brand the business to be"
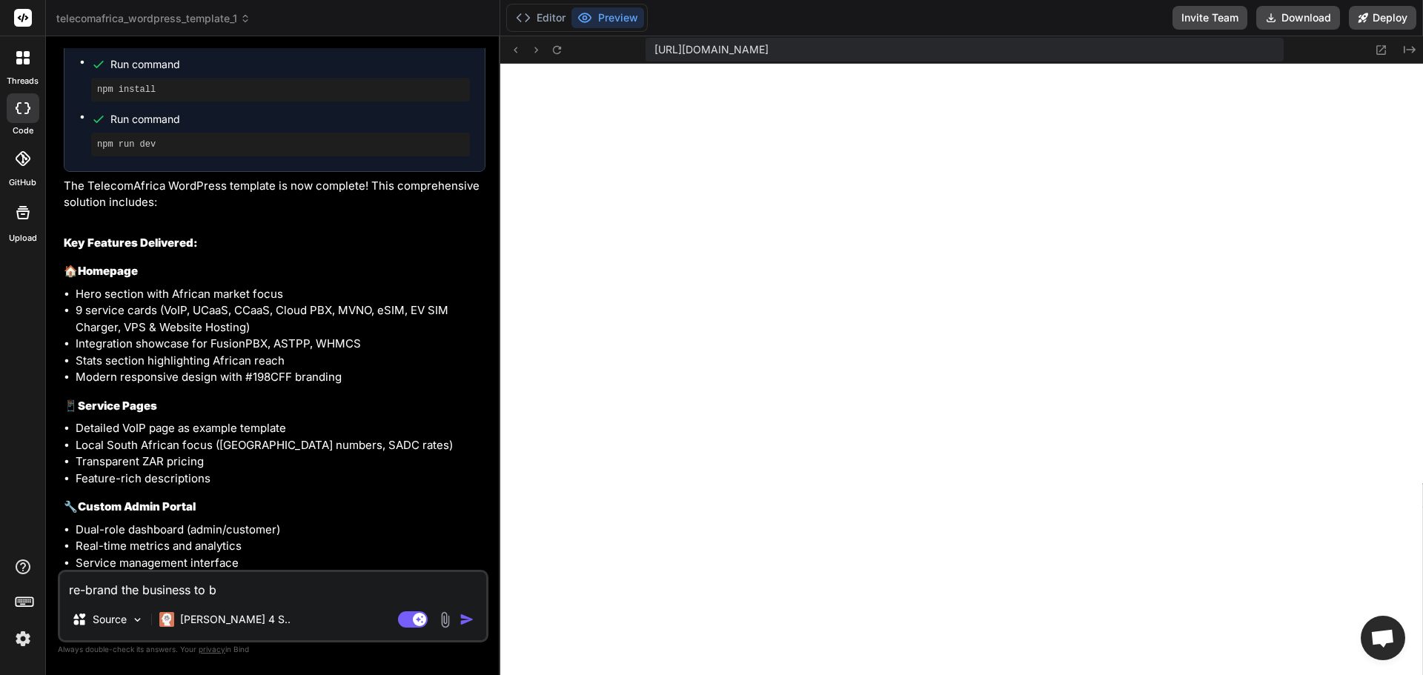
type textarea "x"
type textarea "re-brand the business to b"
type textarea "x"
type textarea "re-brand the business to"
type textarea "x"
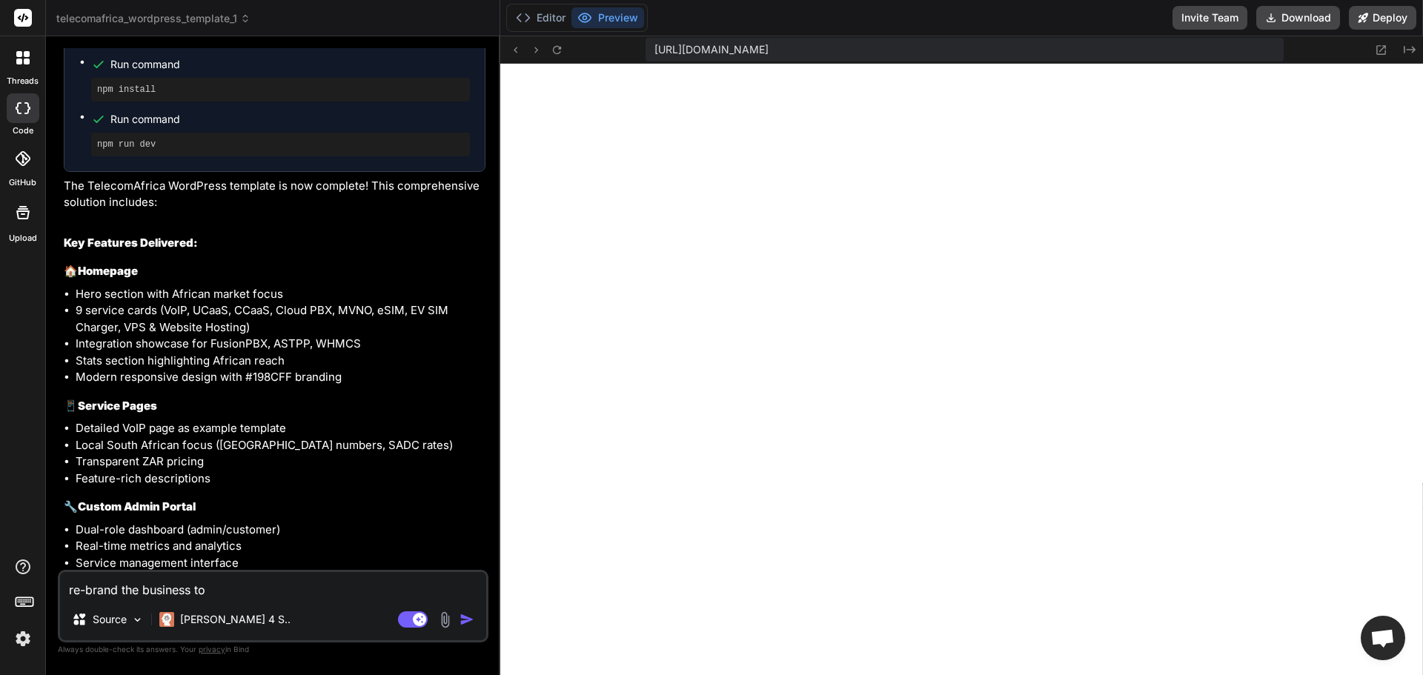
type textarea "re-brand the business to H"
type textarea "x"
type textarea "re-brand the business to Ho"
type textarea "x"
type textarea "re-brand the business to Hos"
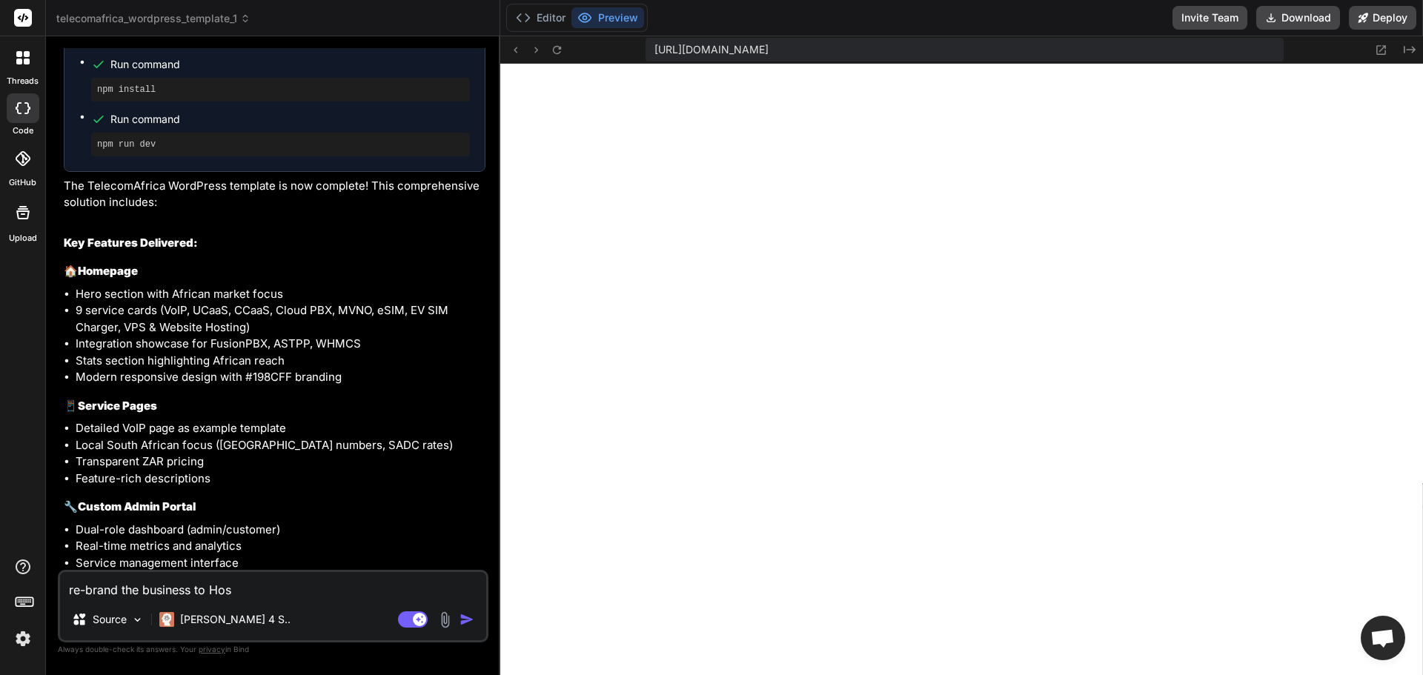
type textarea "x"
type textarea "re-brand the business to Host"
type textarea "x"
type textarea "re-brand the business to Hoste"
click at [466, 616] on img "button" at bounding box center [467, 619] width 15 height 15
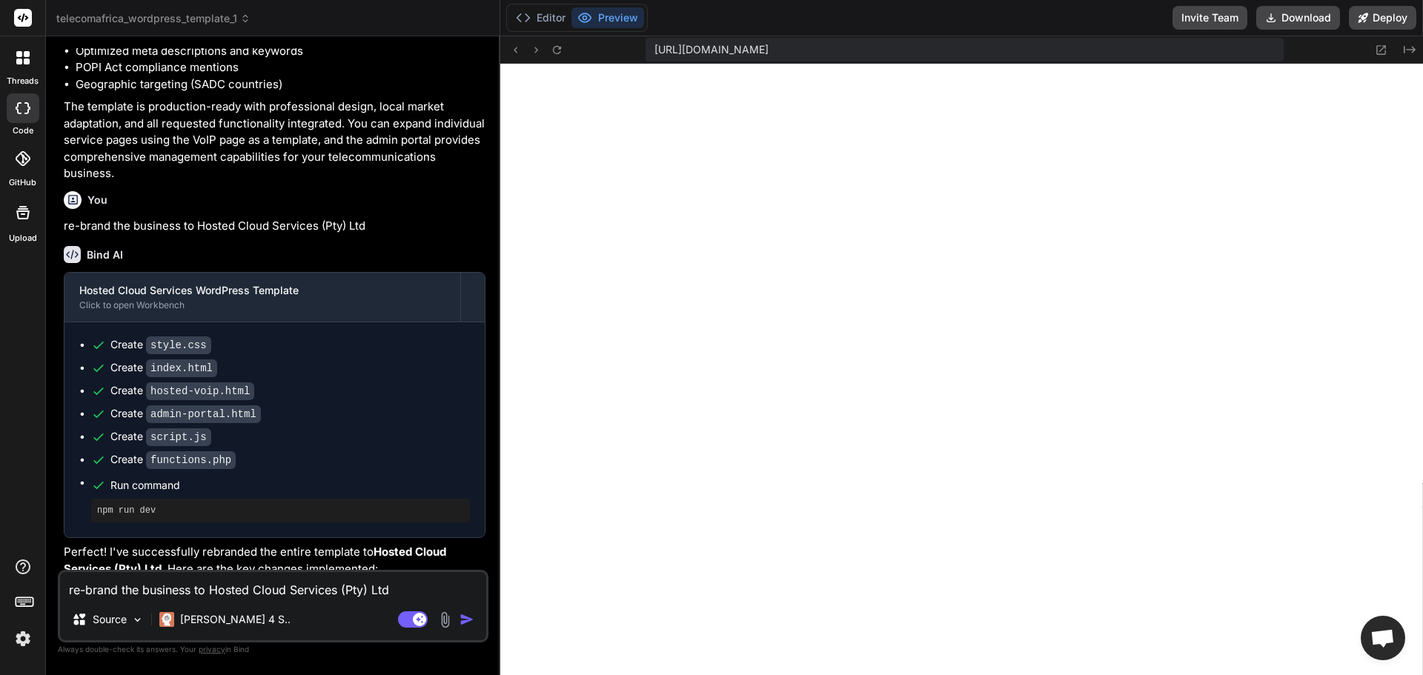
scroll to position [2298, 0]
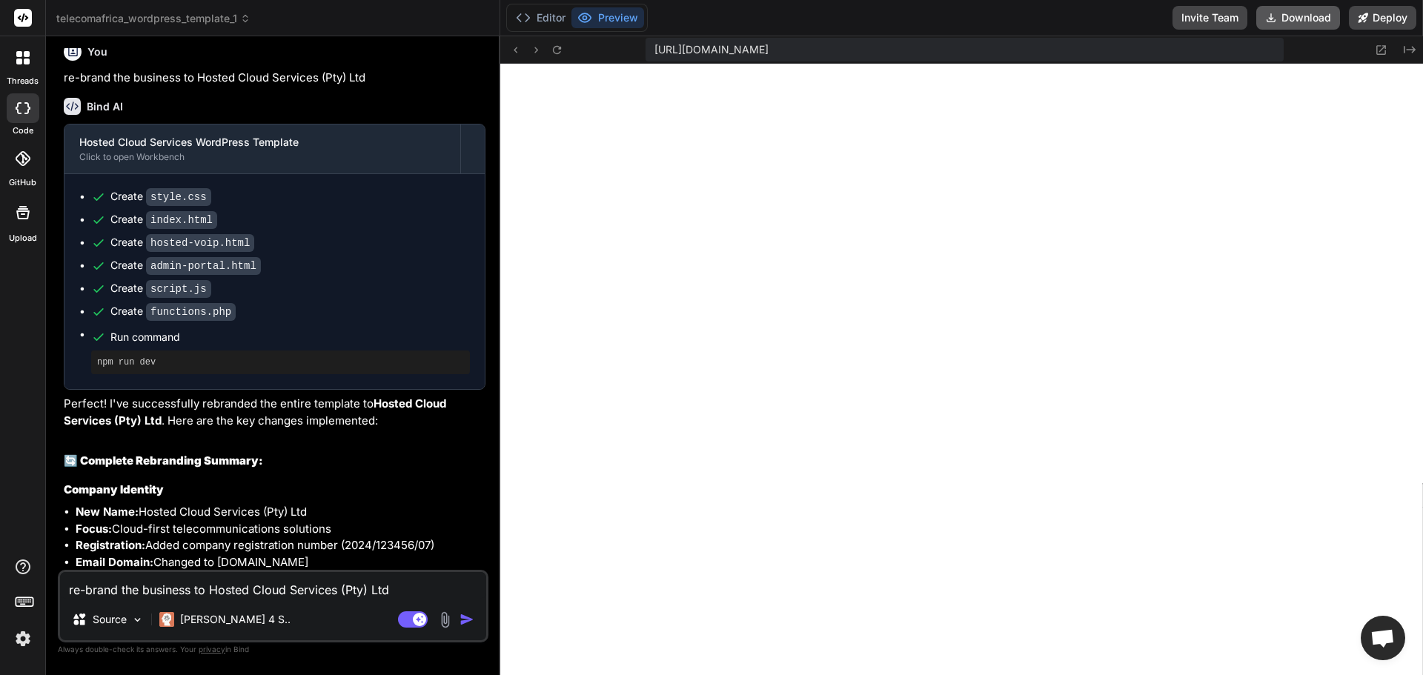
click at [1314, 20] on button "Download" at bounding box center [1298, 18] width 84 height 24
